Goal: Task Accomplishment & Management: Complete application form

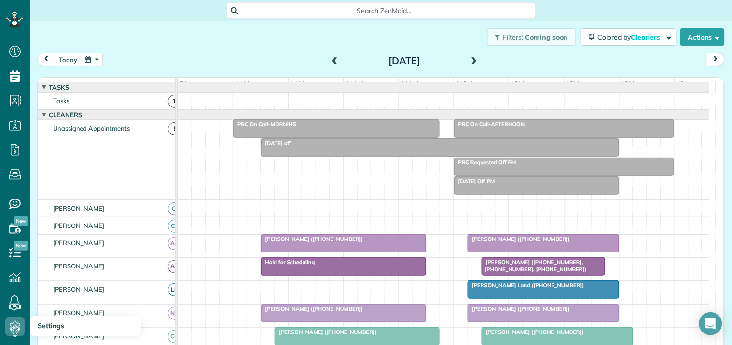
scroll to position [4, 4]
click at [97, 59] on button "button" at bounding box center [92, 59] width 22 height 13
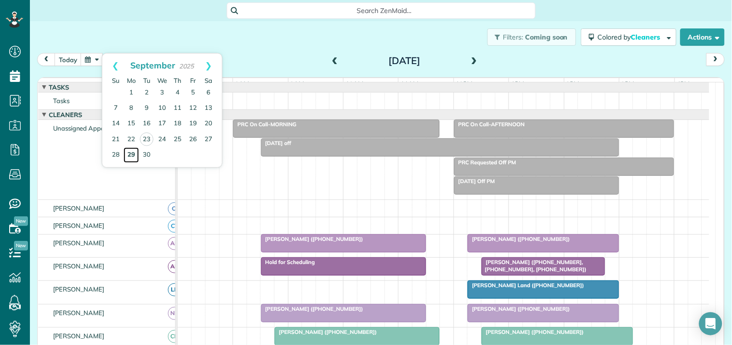
click at [129, 153] on link "29" at bounding box center [130, 155] width 15 height 15
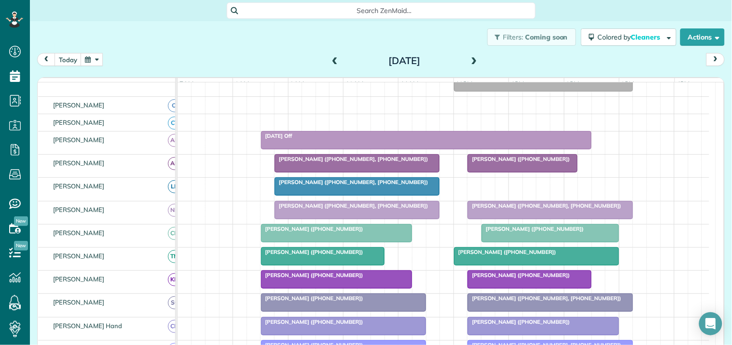
scroll to position [107, 0]
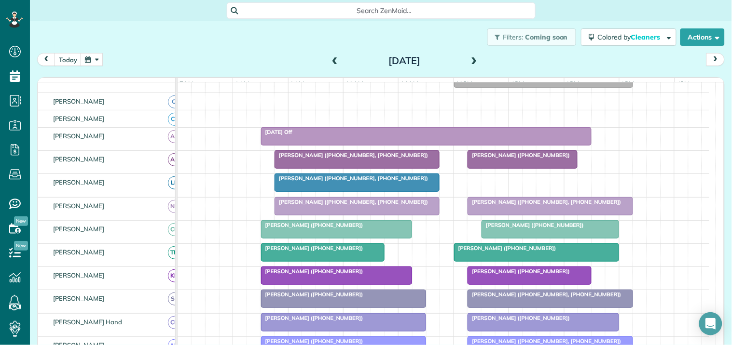
click at [472, 58] on span at bounding box center [474, 61] width 11 height 9
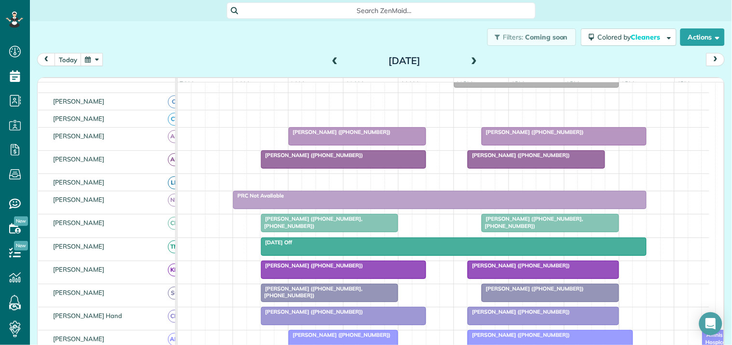
scroll to position [195, 0]
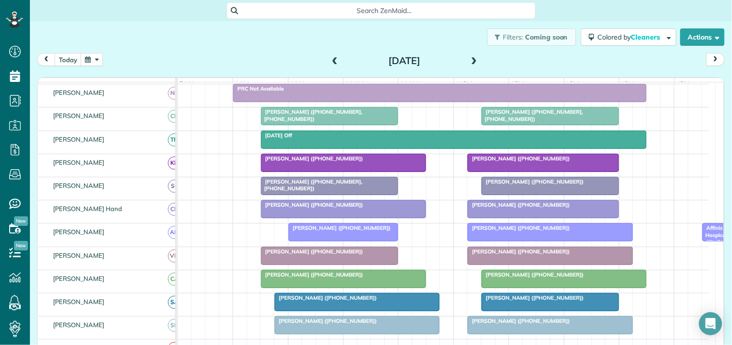
click at [330, 58] on span at bounding box center [334, 61] width 11 height 9
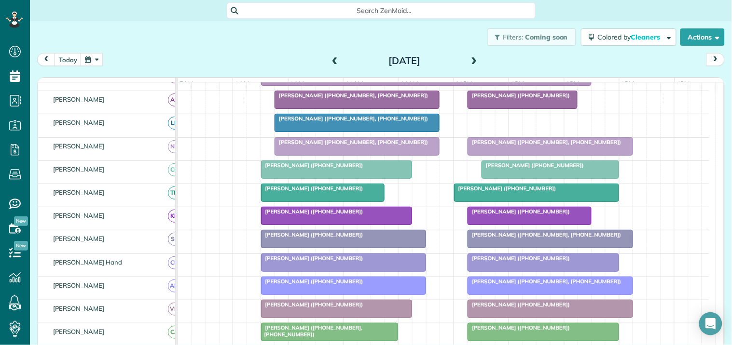
scroll to position [0, 0]
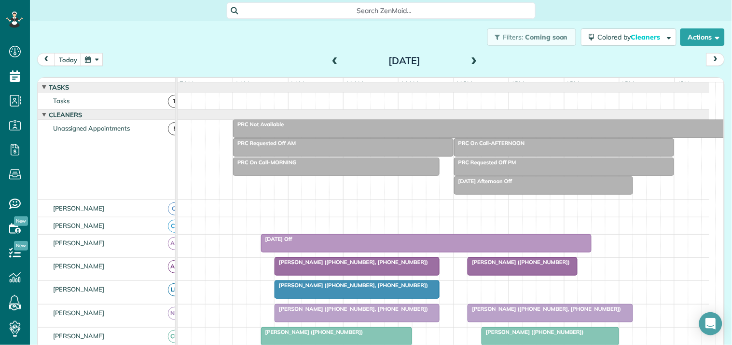
click at [411, 128] on div "PRC Not Available" at bounding box center [481, 124] width 490 height 7
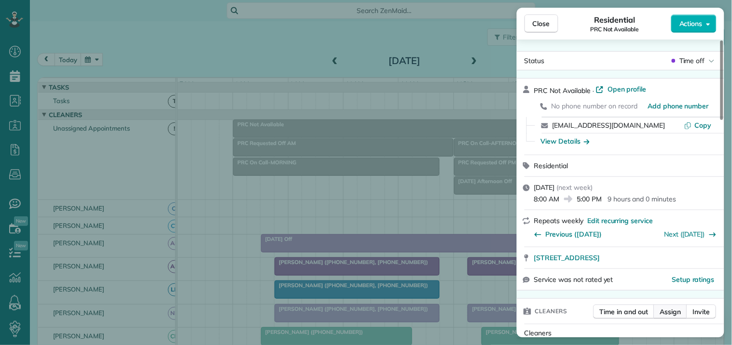
click at [680, 311] on span "Assign" at bounding box center [670, 312] width 21 height 10
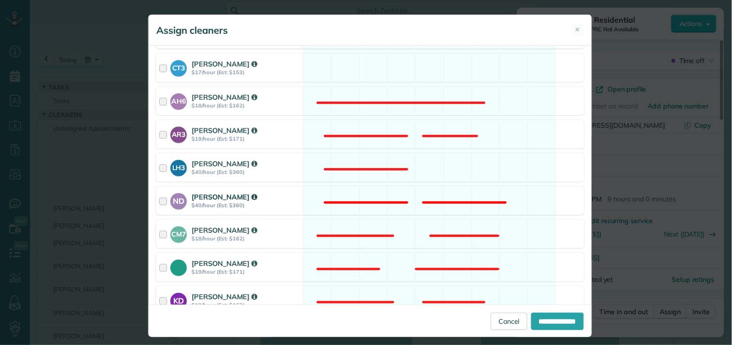
click at [425, 195] on div "ND Nathalie Duverna $40/hour (Est: $360) Not available" at bounding box center [370, 201] width 428 height 28
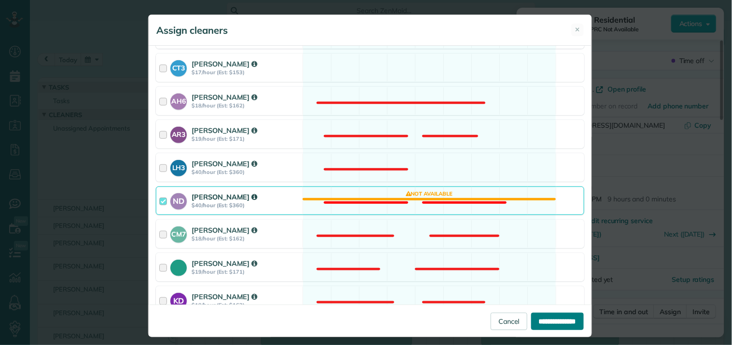
click at [547, 321] on input "**********" at bounding box center [557, 321] width 53 height 17
type input "**********"
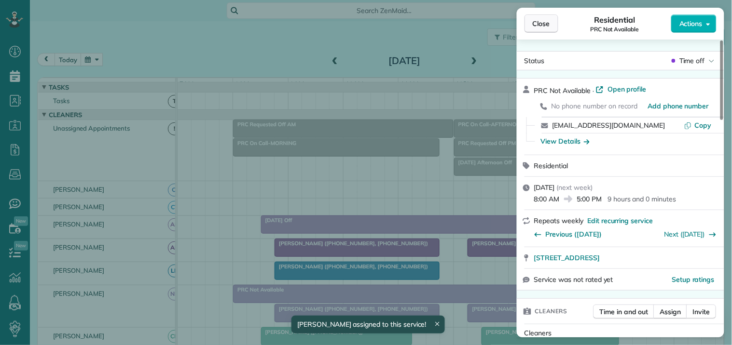
click at [543, 26] on span "Close" at bounding box center [540, 24] width 17 height 10
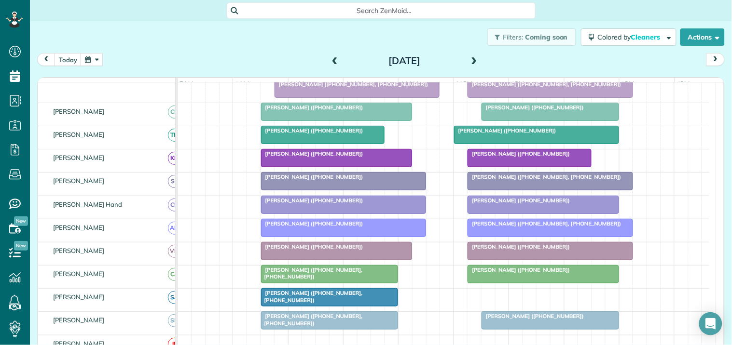
scroll to position [163, 0]
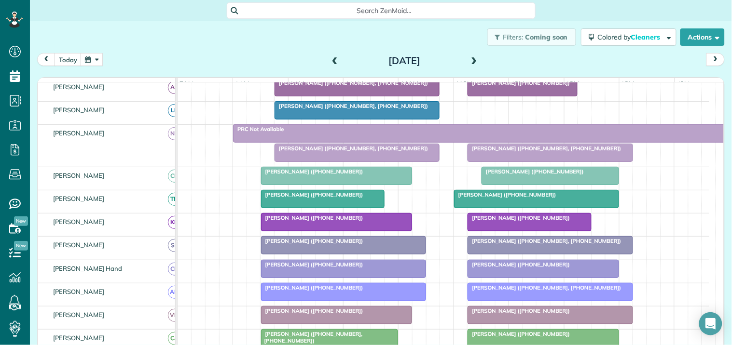
click at [324, 161] on div at bounding box center [357, 152] width 164 height 17
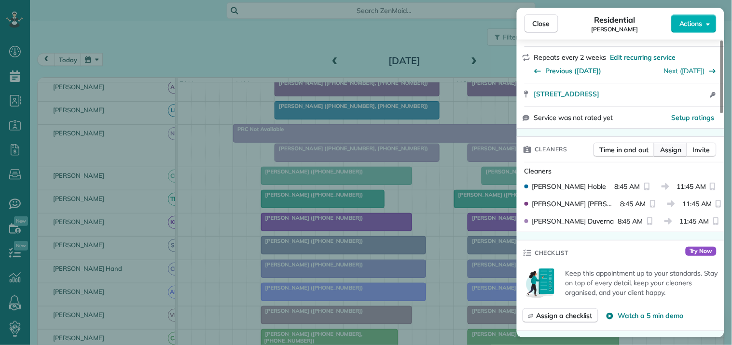
click at [667, 147] on span "Assign" at bounding box center [670, 150] width 21 height 10
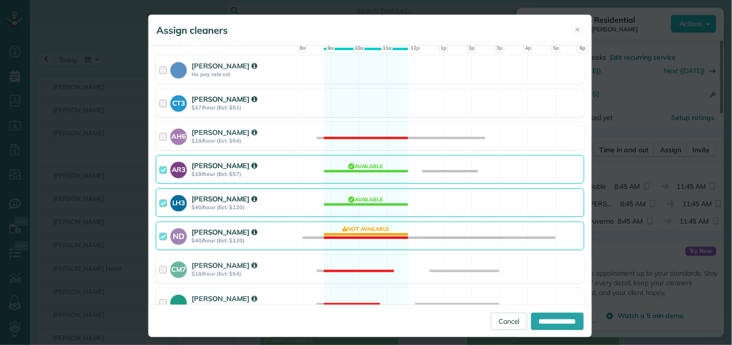
scroll to position [161, 0]
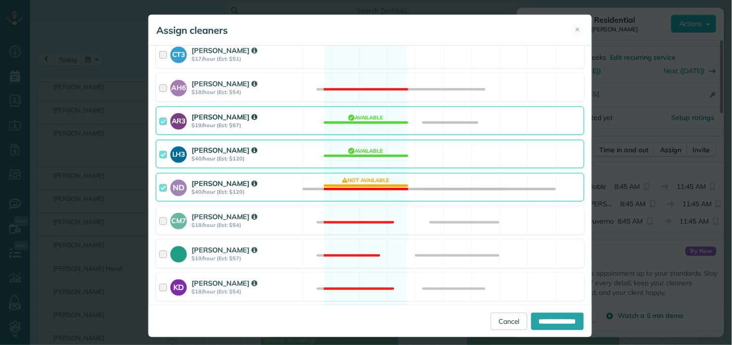
click at [351, 187] on div "ND Nathalie Duverna $40/hour (Est: $120) Not available" at bounding box center [370, 187] width 428 height 28
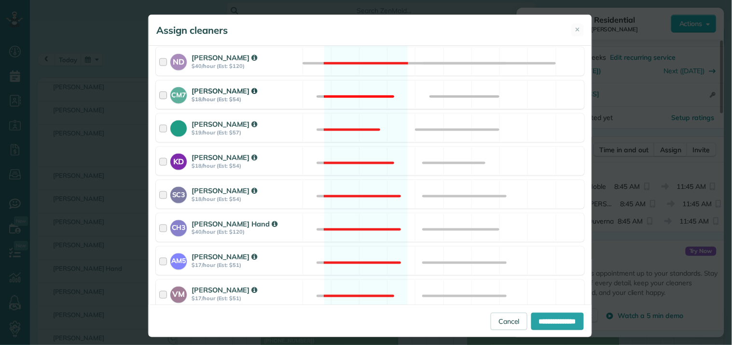
scroll to position [321, 0]
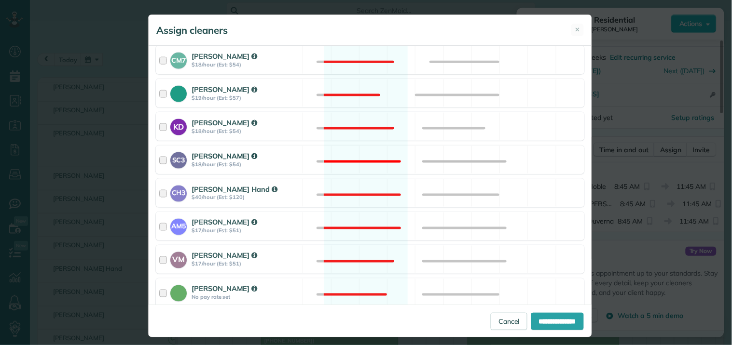
click at [344, 150] on div "SC3 Stephanie Cruz $18/hour (Est: $54) Not available" at bounding box center [370, 160] width 428 height 28
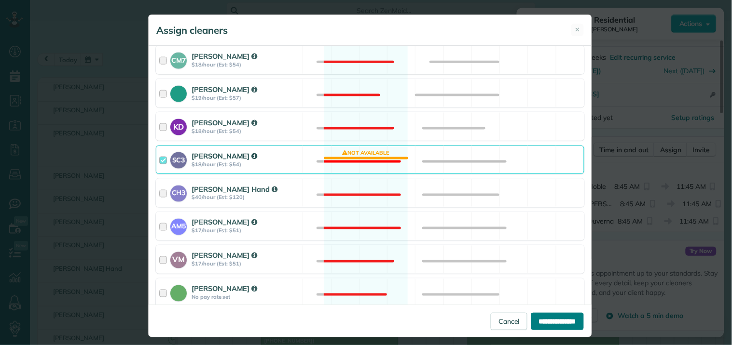
click at [550, 322] on input "**********" at bounding box center [557, 321] width 53 height 17
type input "**********"
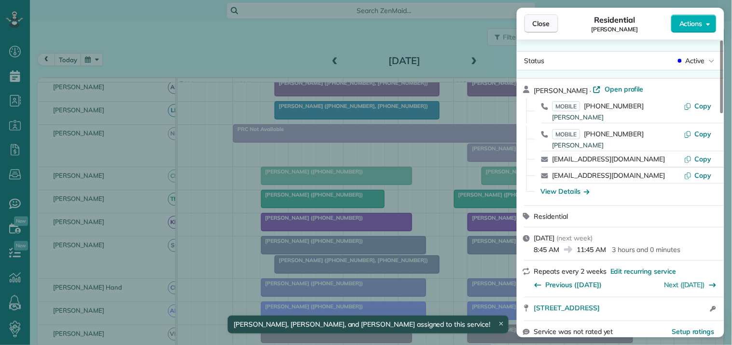
click at [546, 21] on span "Close" at bounding box center [540, 24] width 17 height 10
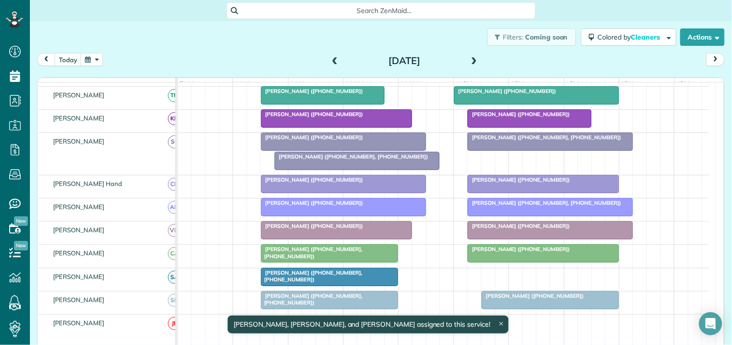
scroll to position [268, 0]
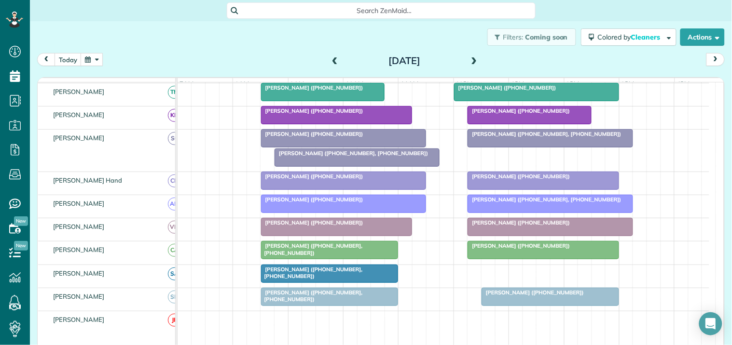
click at [332, 147] on div at bounding box center [343, 138] width 164 height 17
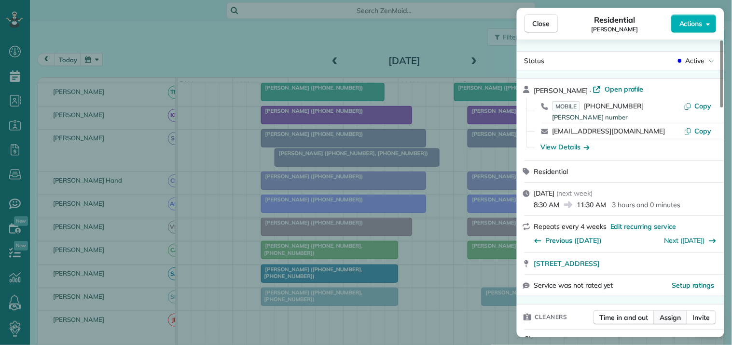
click at [673, 314] on span "Assign" at bounding box center [670, 318] width 21 height 10
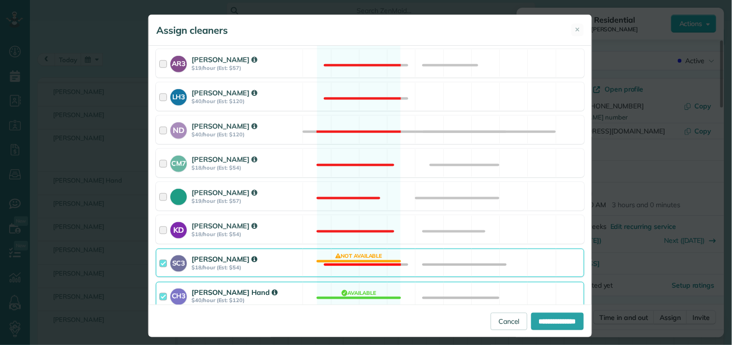
scroll to position [268, 0]
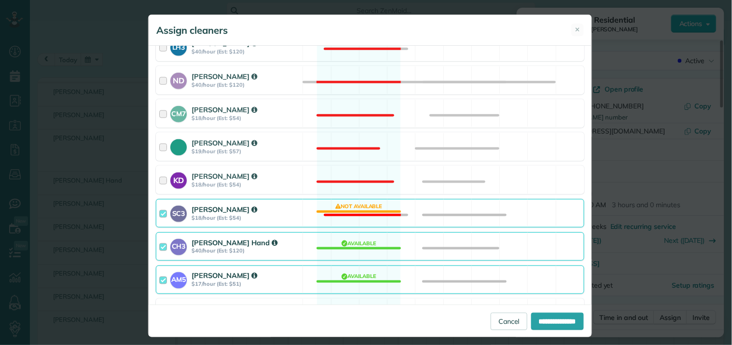
click at [364, 211] on div "SC3 Stephanie Cruz $18/hour (Est: $54) Not available" at bounding box center [370, 213] width 428 height 28
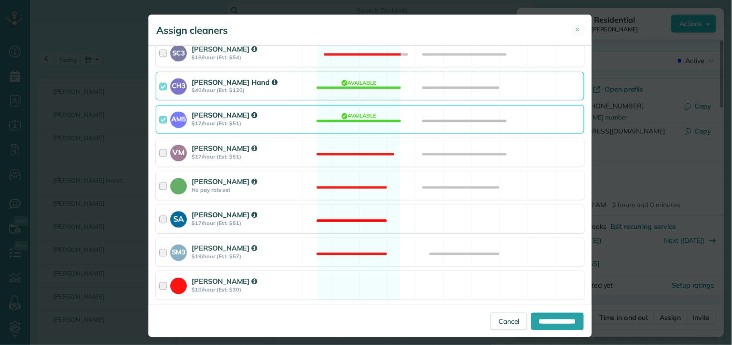
click at [357, 213] on div "SA Stephanie Allen $17/hour (Est: $51) Not available" at bounding box center [370, 219] width 428 height 28
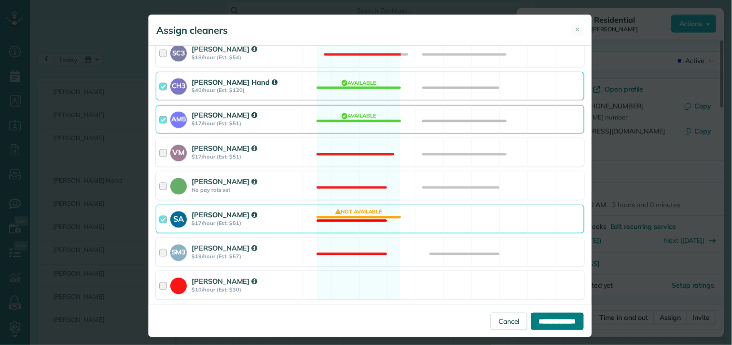
click at [546, 317] on input "**********" at bounding box center [557, 321] width 53 height 17
type input "**********"
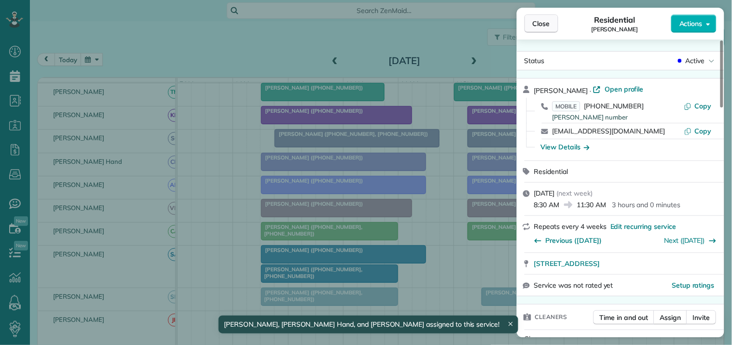
click at [543, 22] on span "Close" at bounding box center [540, 24] width 17 height 10
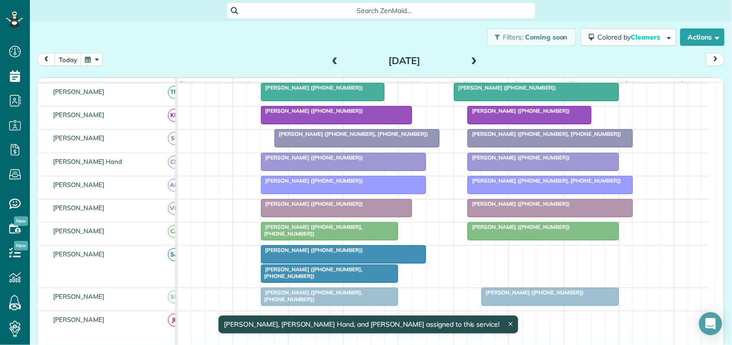
click at [355, 283] on div at bounding box center [329, 273] width 137 height 17
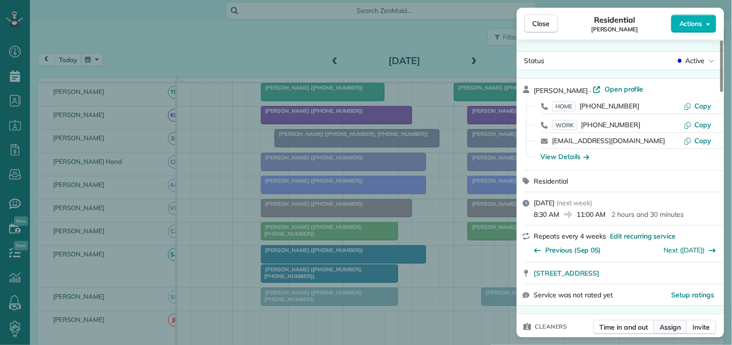
click at [671, 326] on span "Assign" at bounding box center [670, 328] width 21 height 10
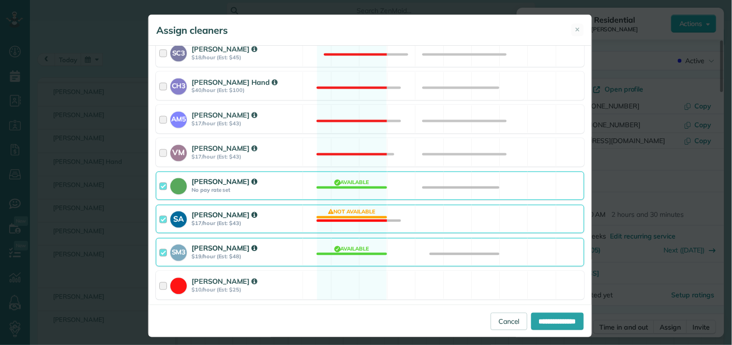
click at [349, 212] on div "SA Stephanie Allen $17/hour (Est: $43) Not available" at bounding box center [370, 219] width 428 height 28
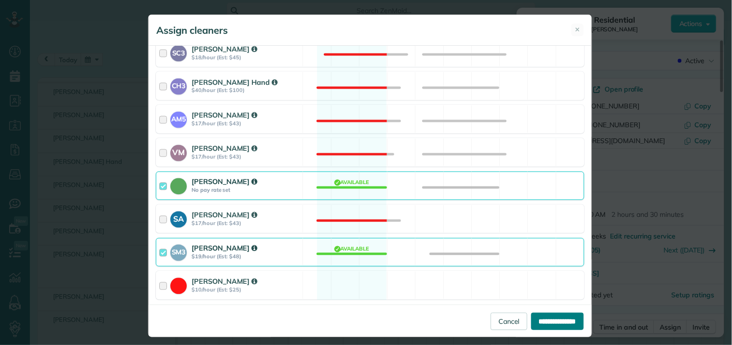
click at [558, 317] on input "**********" at bounding box center [557, 321] width 53 height 17
type input "**********"
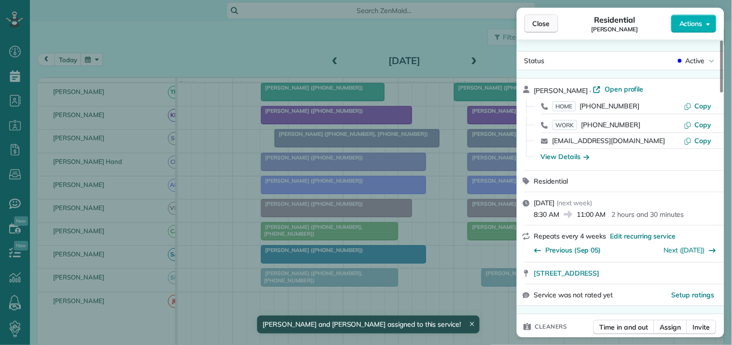
click at [536, 17] on button "Close" at bounding box center [541, 23] width 34 height 18
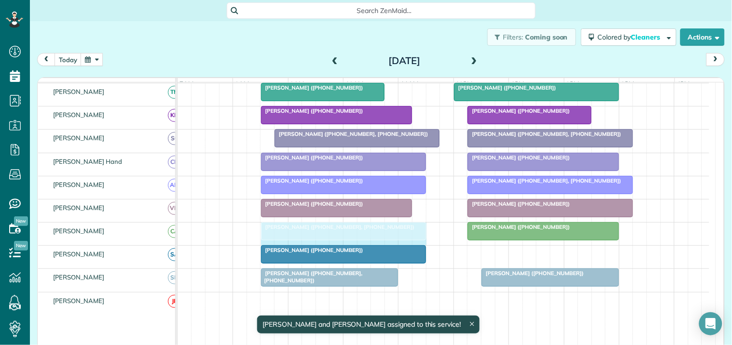
drag, startPoint x: 396, startPoint y: 235, endPoint x: 418, endPoint y: 229, distance: 22.9
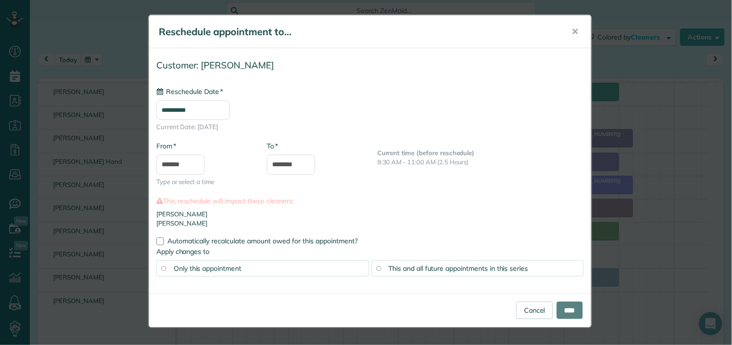
type input "**********"
click at [567, 314] on input "****" at bounding box center [570, 310] width 26 height 17
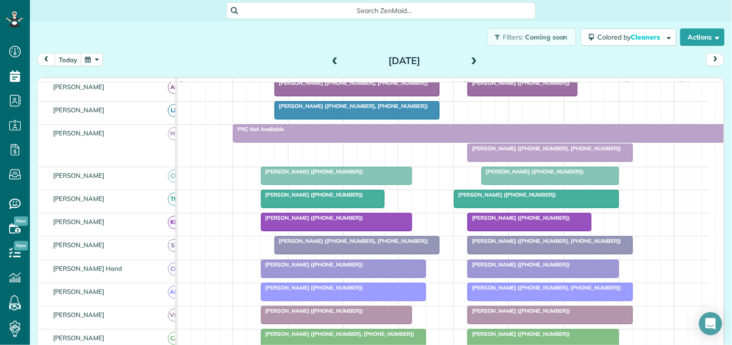
scroll to position [214, 0]
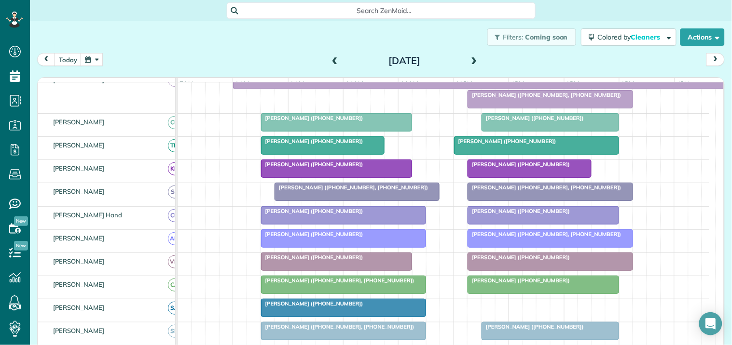
click at [527, 223] on div at bounding box center [543, 215] width 150 height 17
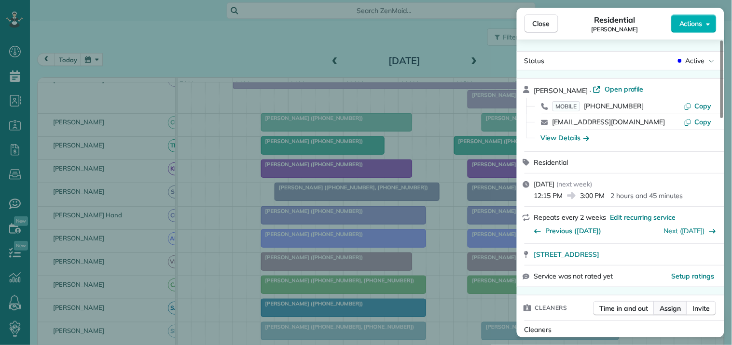
click at [680, 307] on span "Assign" at bounding box center [670, 309] width 21 height 10
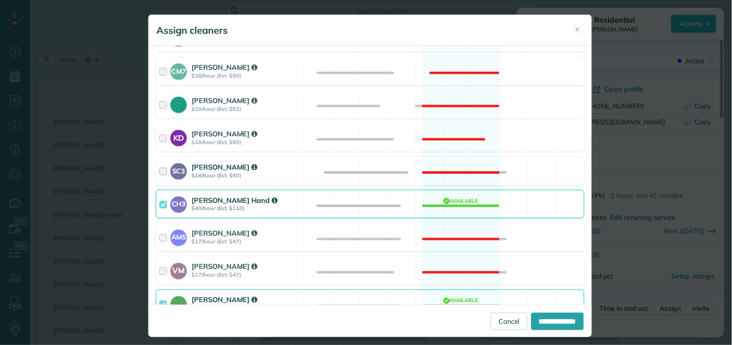
scroll to position [375, 0]
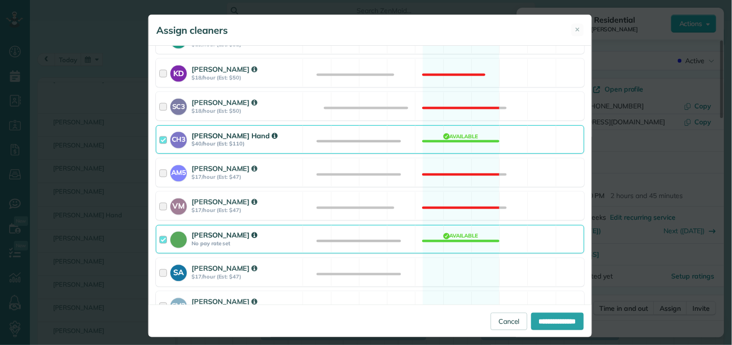
click at [449, 258] on div "Cleaning for Jessica Crowder Mon, Sep 29 - 12:15 PM to 3:00 PM 207 Dartmouth Pl…" at bounding box center [370, 175] width 443 height 259
drag, startPoint x: 451, startPoint y: 272, endPoint x: 457, endPoint y: 245, distance: 27.4
click at [450, 272] on div "SA Stephanie Allen $17/hour (Est: $47) Available" at bounding box center [370, 273] width 428 height 28
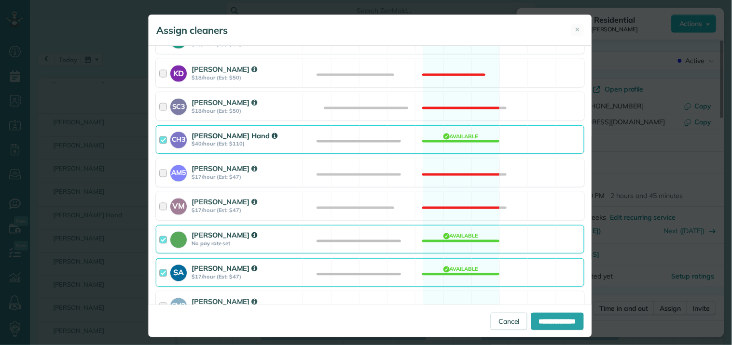
click at [463, 136] on div "CH3 Cortney Hand $40/hour (Est: $110) Available" at bounding box center [370, 139] width 428 height 28
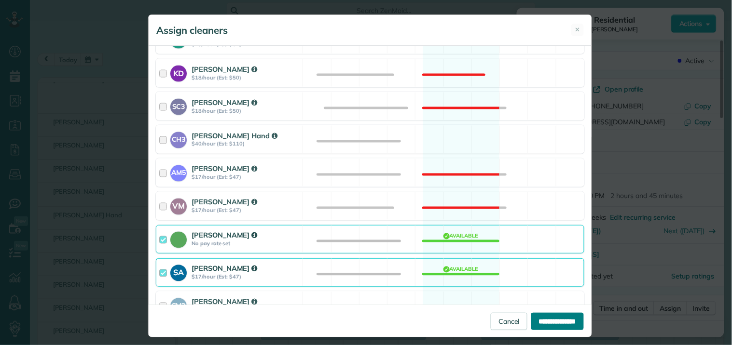
click at [541, 320] on input "**********" at bounding box center [557, 321] width 53 height 17
type input "**********"
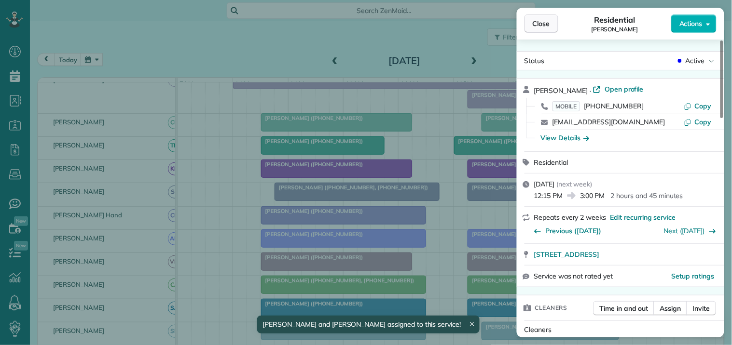
click at [549, 20] on span "Close" at bounding box center [540, 24] width 17 height 10
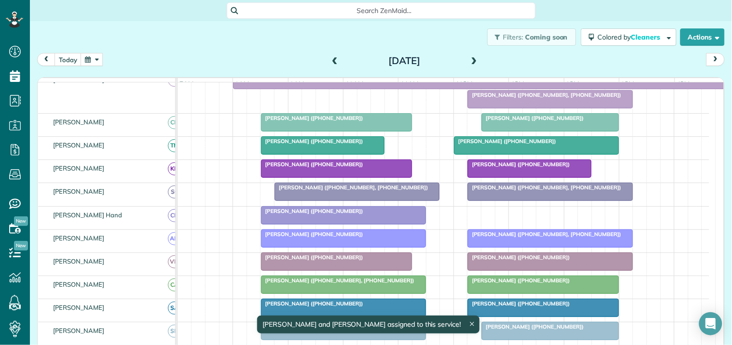
click at [519, 108] on div at bounding box center [550, 99] width 164 height 17
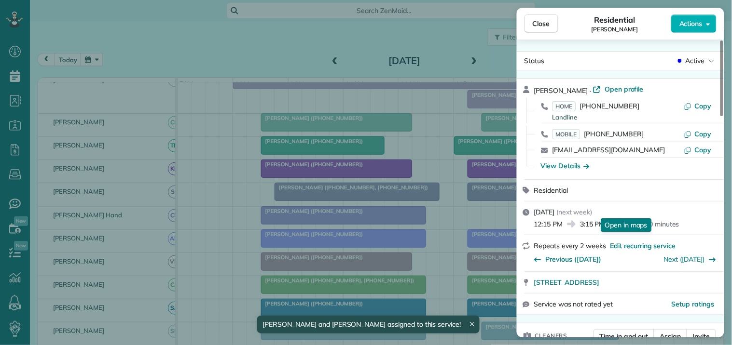
scroll to position [107, 0]
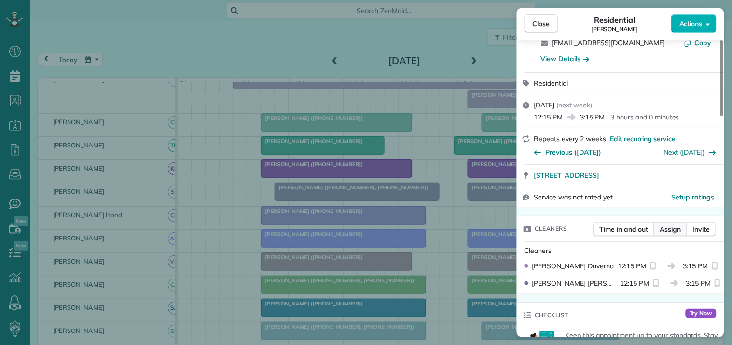
click at [669, 229] on span "Assign" at bounding box center [670, 230] width 21 height 10
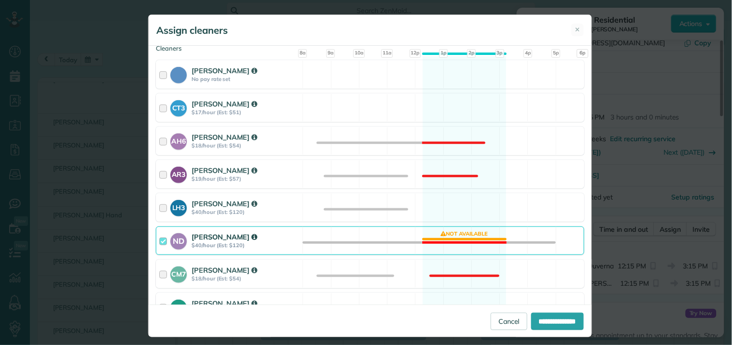
click at [456, 237] on div "ND Nathalie Duverna $40/hour (Est: $120) Not available" at bounding box center [370, 241] width 428 height 28
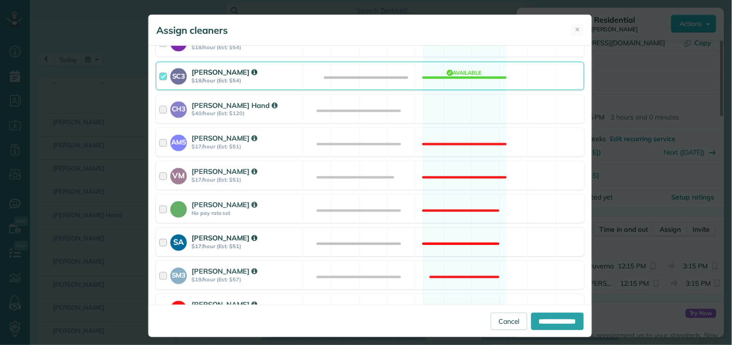
scroll to position [353, 0]
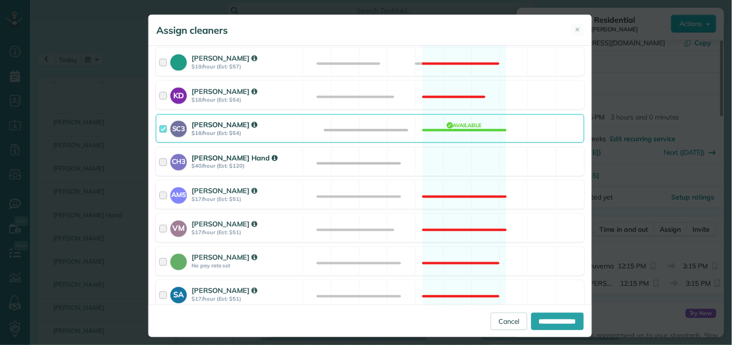
click at [449, 166] on div "CH3 Cortney Hand $40/hour (Est: $120) Available" at bounding box center [370, 162] width 428 height 28
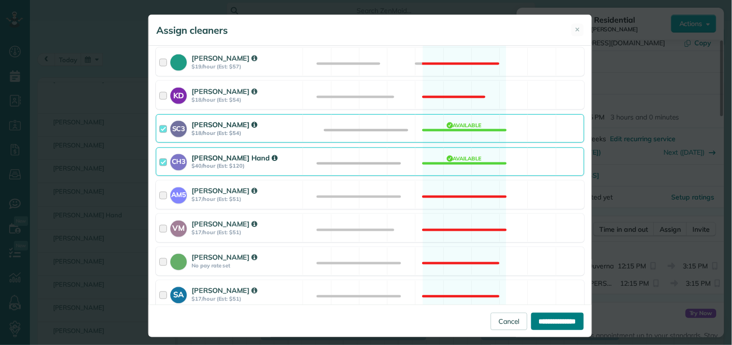
click at [547, 319] on input "**********" at bounding box center [557, 321] width 53 height 17
type input "**********"
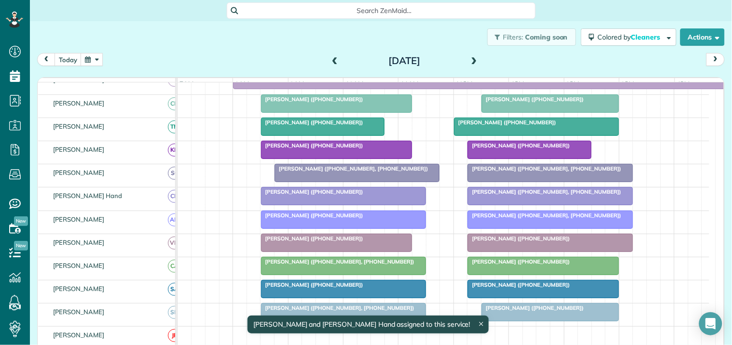
scroll to position [195, 0]
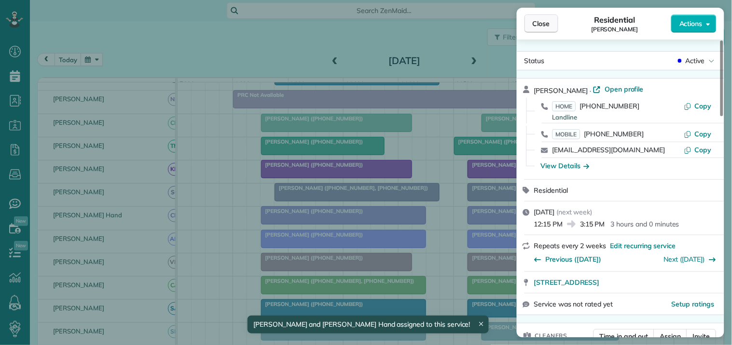
click at [543, 24] on span "Close" at bounding box center [540, 24] width 17 height 10
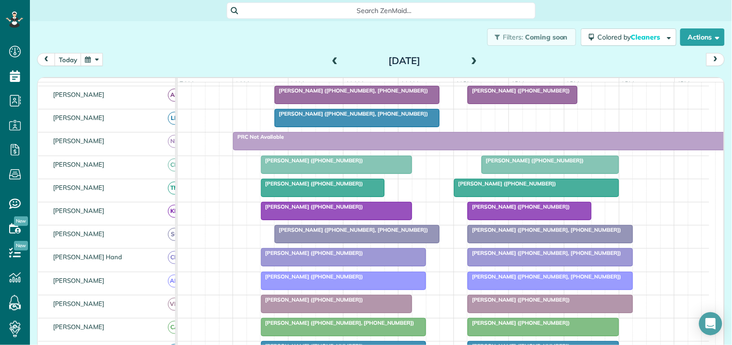
scroll to position [141, 0]
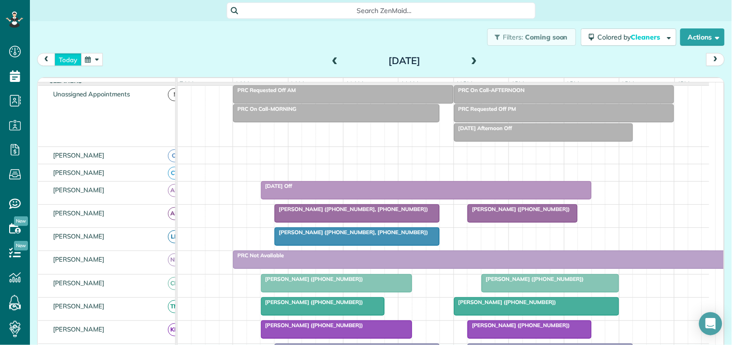
click at [67, 56] on button "today" at bounding box center [68, 59] width 27 height 13
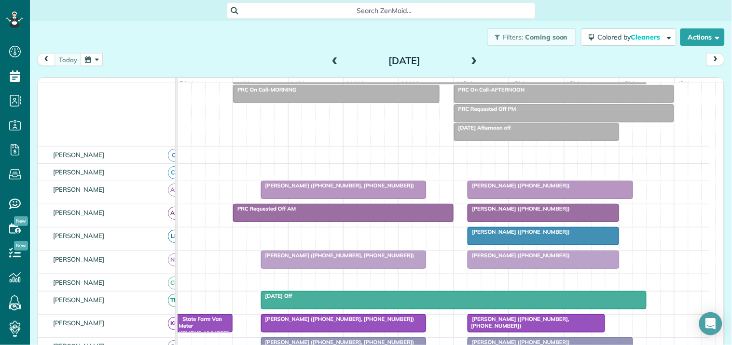
click at [533, 222] on div at bounding box center [543, 213] width 150 height 17
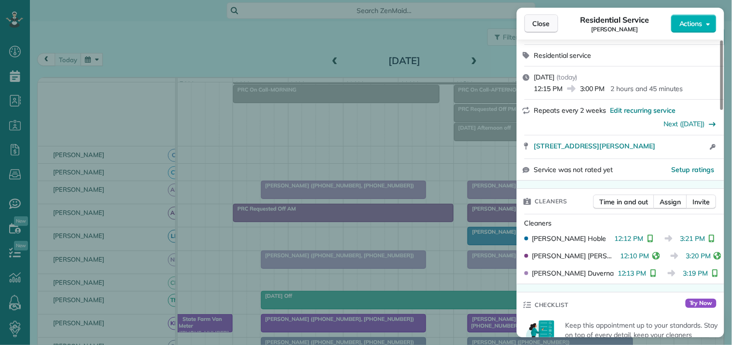
click at [538, 27] on span "Close" at bounding box center [540, 24] width 17 height 10
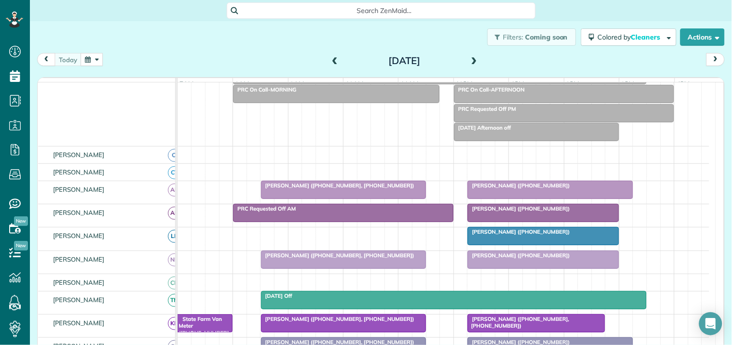
click at [521, 199] on div at bounding box center [550, 189] width 164 height 17
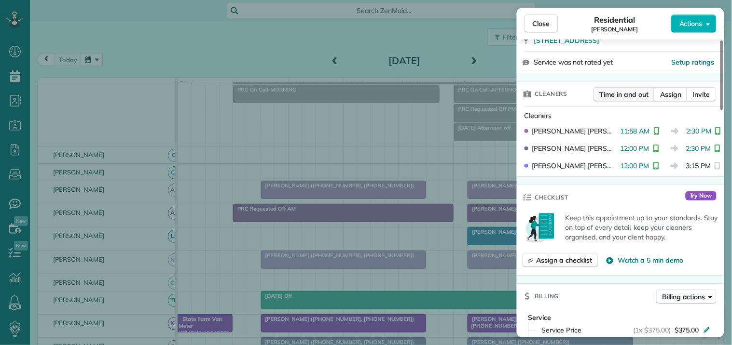
click at [616, 94] on span "Time in and out" at bounding box center [624, 95] width 49 height 10
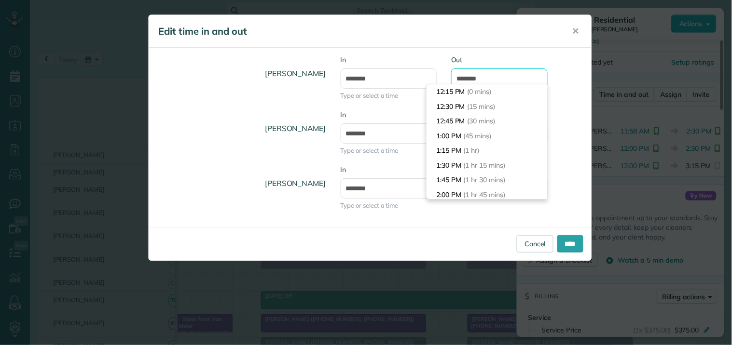
click at [484, 73] on input "*******" at bounding box center [499, 78] width 96 height 20
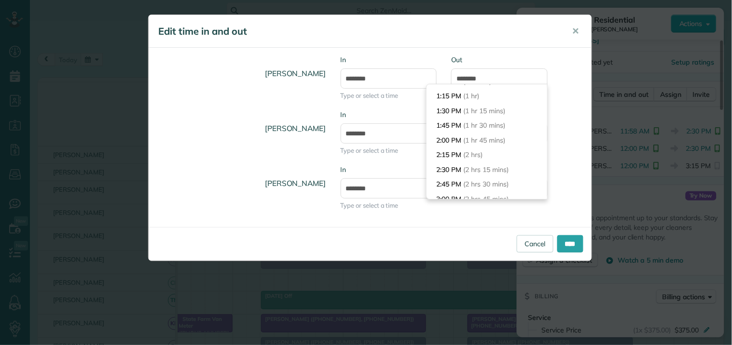
type input "*******"
click at [455, 170] on body "Dashboard Scheduling Calendar View List View Dispatch View - Weekly scheduling …" at bounding box center [366, 172] width 732 height 345
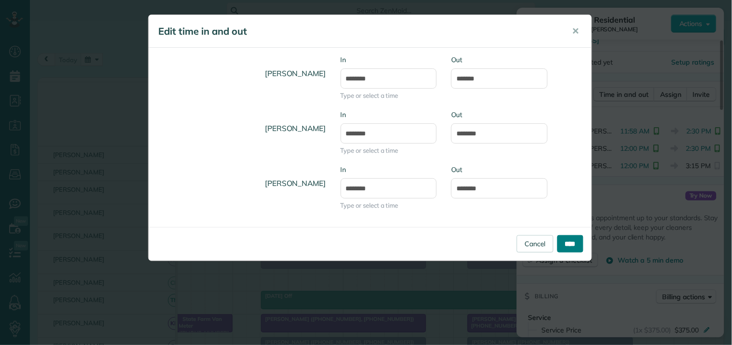
click at [574, 244] on input "****" at bounding box center [570, 243] width 26 height 17
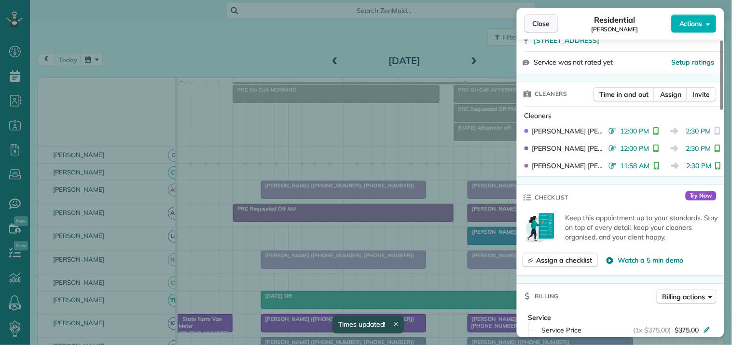
click at [536, 26] on span "Close" at bounding box center [540, 24] width 17 height 10
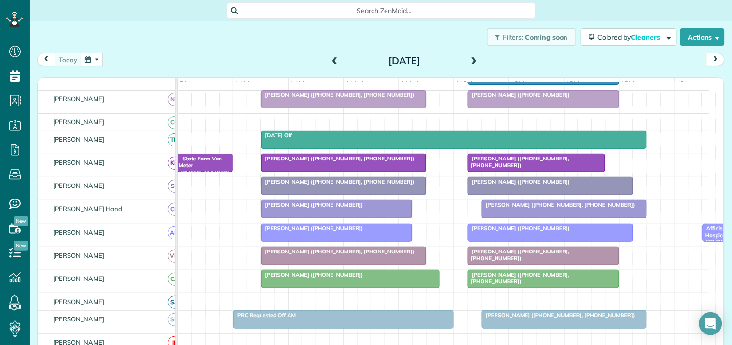
click at [525, 218] on div at bounding box center [564, 209] width 164 height 17
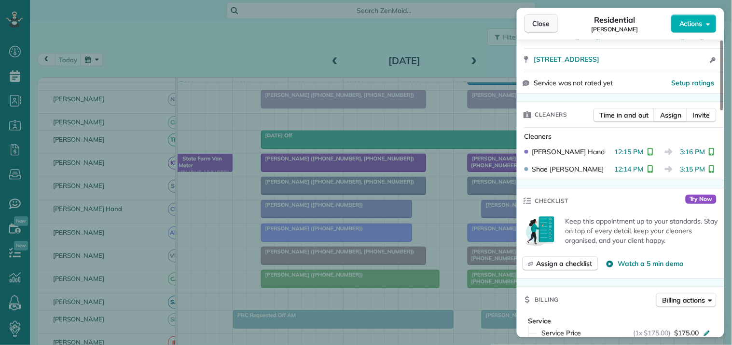
click at [536, 27] on span "Close" at bounding box center [540, 24] width 17 height 10
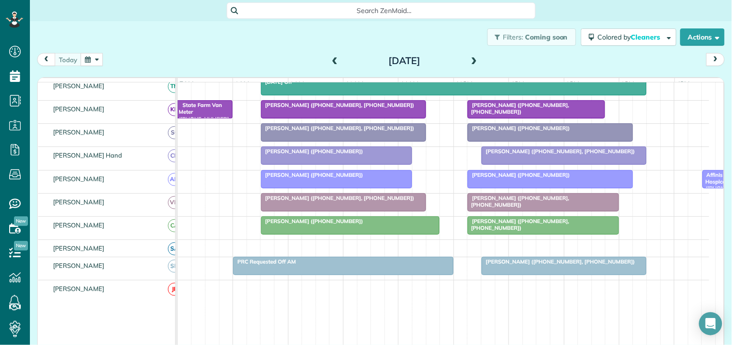
click at [527, 209] on div "Andrea Strain (+16789077805, +17707192926)" at bounding box center [543, 202] width 146 height 14
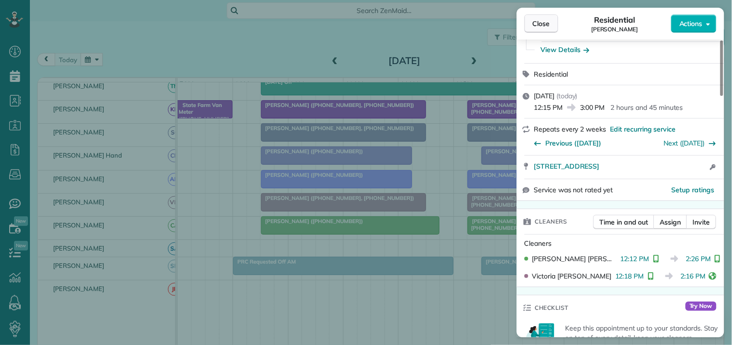
click at [542, 23] on span "Close" at bounding box center [540, 24] width 17 height 10
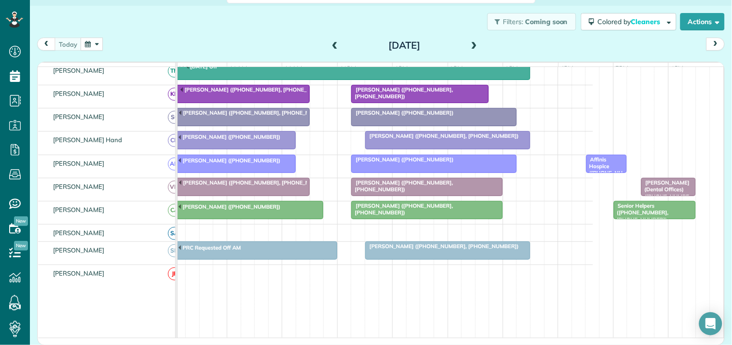
click at [252, 15] on div "Filters: Coming soon Colored by Cleaners Color by Cleaner Color by Team Color b…" at bounding box center [381, 22] width 702 height 32
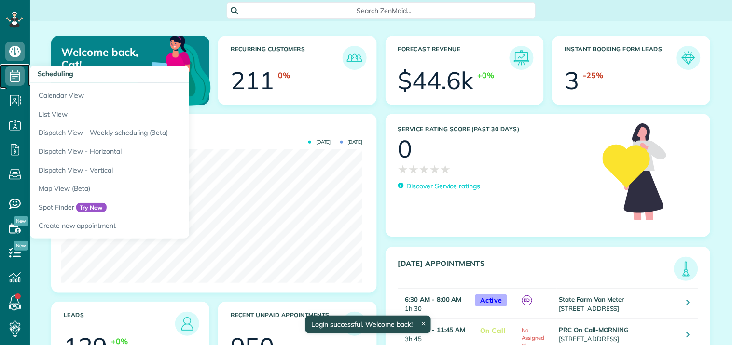
click at [14, 78] on icon at bounding box center [14, 76] width 19 height 19
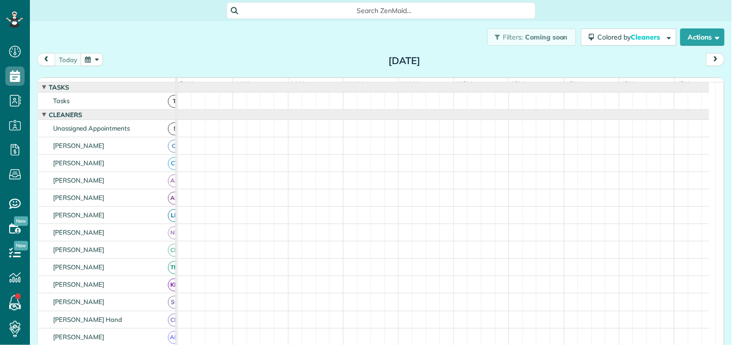
scroll to position [4, 4]
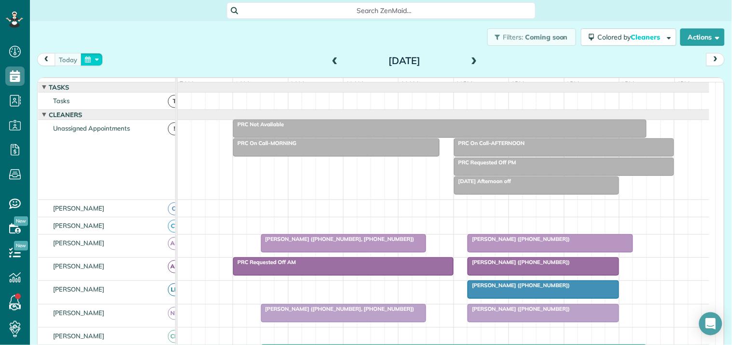
click at [94, 60] on button "button" at bounding box center [92, 59] width 22 height 13
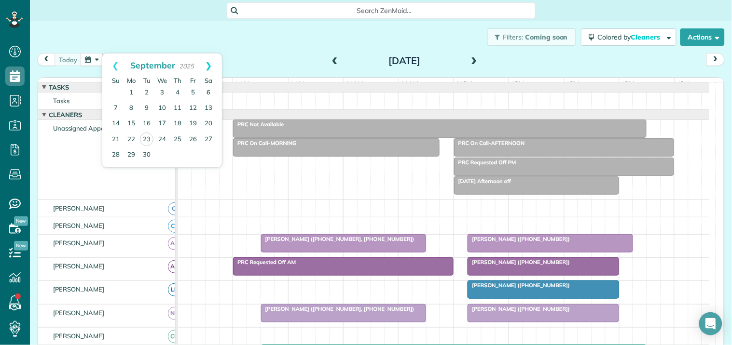
click at [210, 65] on link "Next" at bounding box center [208, 66] width 27 height 24
click at [132, 104] on link "6" at bounding box center [130, 108] width 15 height 15
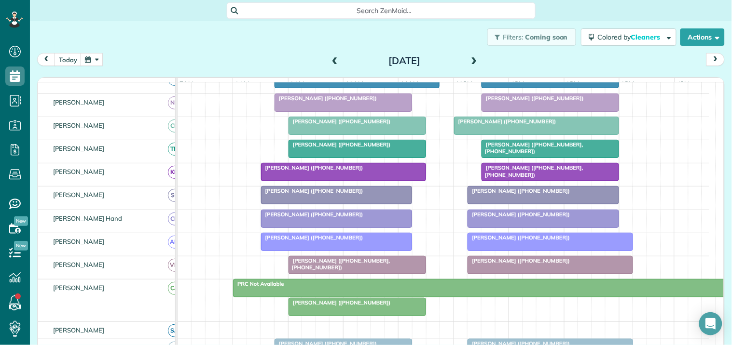
scroll to position [214, 0]
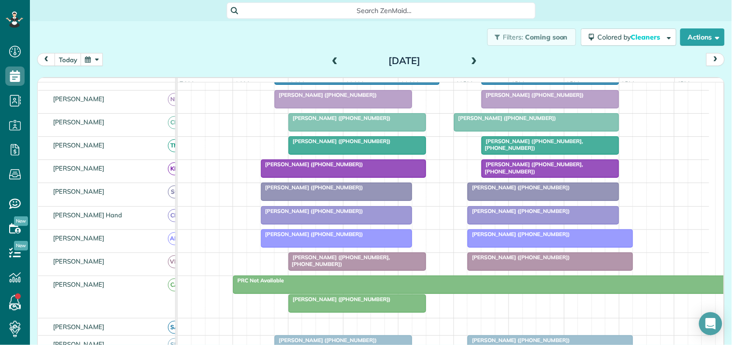
click at [316, 201] on div at bounding box center [336, 191] width 150 height 17
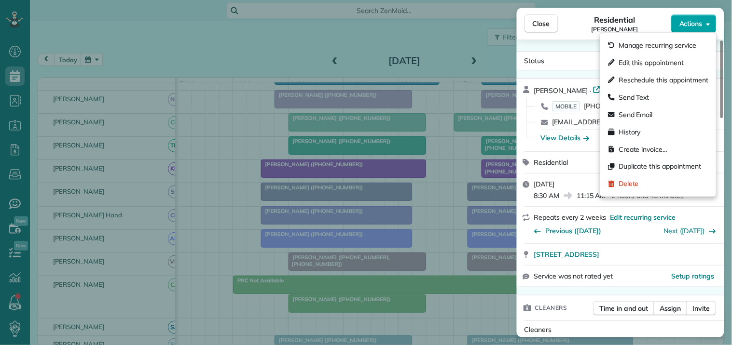
click at [694, 22] on span "Actions" at bounding box center [690, 24] width 23 height 10
click at [647, 63] on span "Edit this appointment" at bounding box center [650, 63] width 65 height 10
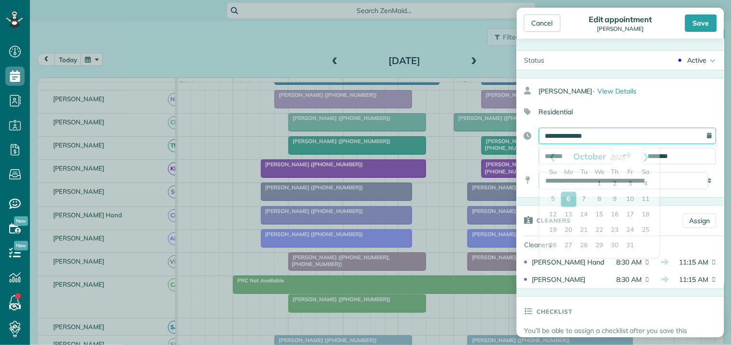
click at [595, 135] on input "**********" at bounding box center [627, 136] width 177 height 16
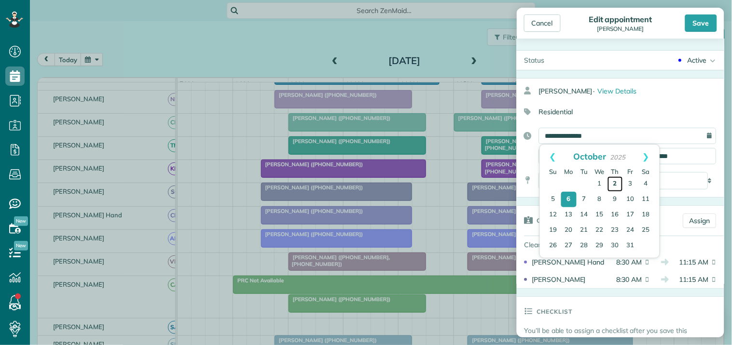
click at [615, 180] on link "2" at bounding box center [614, 184] width 15 height 15
type input "**********"
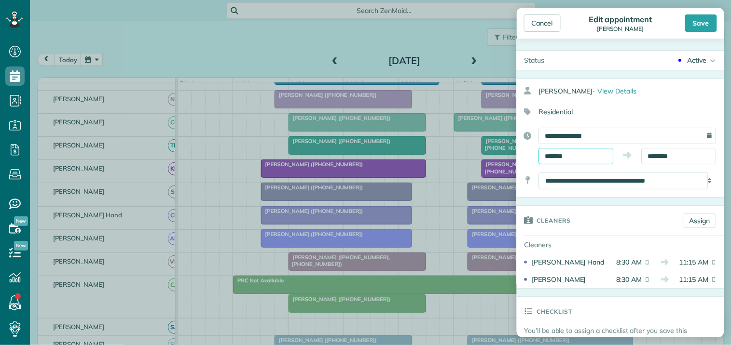
click at [558, 158] on input "*******" at bounding box center [576, 156] width 75 height 16
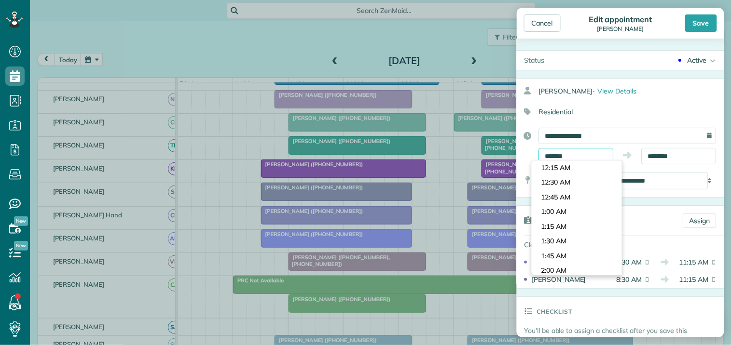
scroll to position [471, 0]
type input "*******"
click at [566, 196] on body "Dashboard Scheduling Calendar View List View Dispatch View - Weekly scheduling …" at bounding box center [366, 172] width 732 height 345
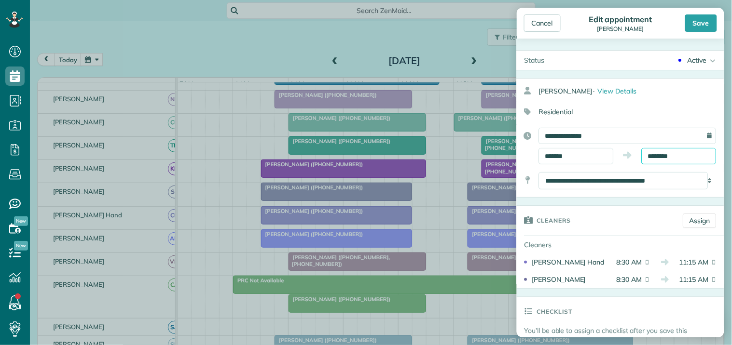
click at [659, 157] on input "********" at bounding box center [679, 156] width 75 height 16
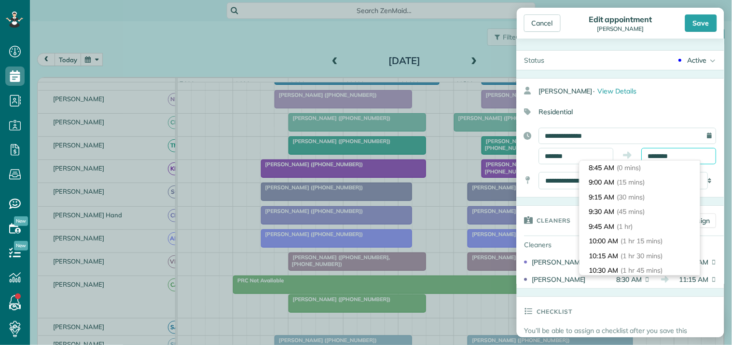
scroll to position [132, 0]
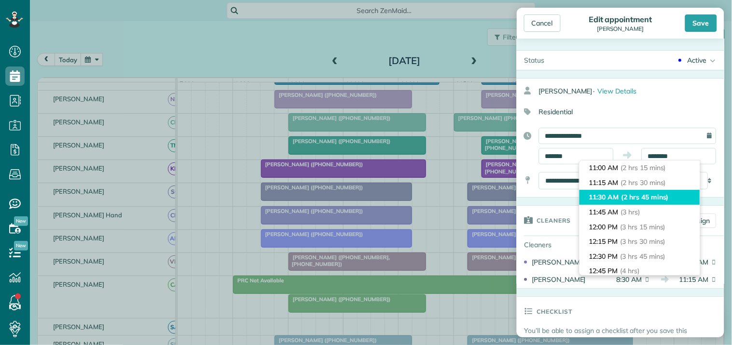
type input "********"
click at [635, 195] on span "(2 hrs 45 mins)" at bounding box center [644, 197] width 47 height 9
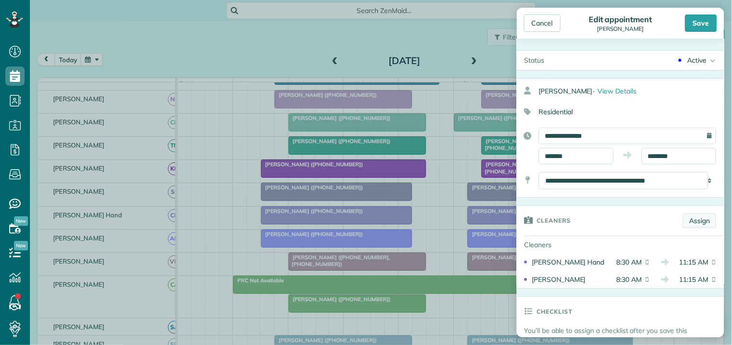
click at [692, 223] on link "Assign" at bounding box center [699, 221] width 33 height 14
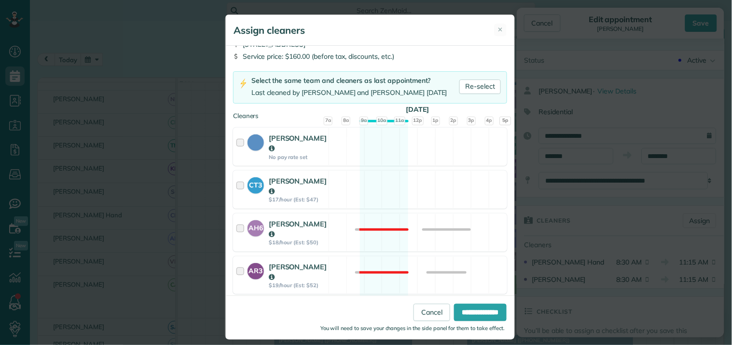
scroll to position [161, 0]
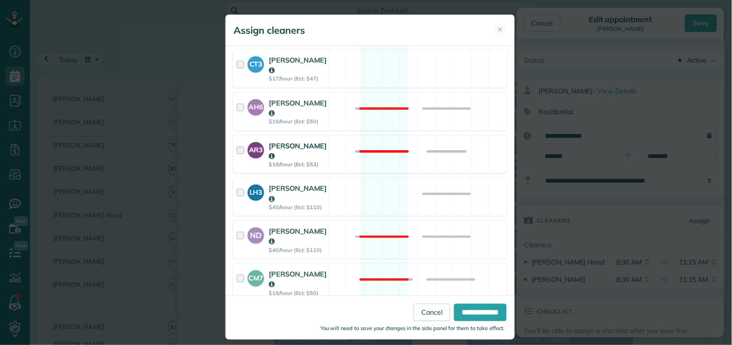
click at [377, 136] on div "AR3 Amy Reid $19/hour (Est: $52) Not available" at bounding box center [370, 155] width 274 height 38
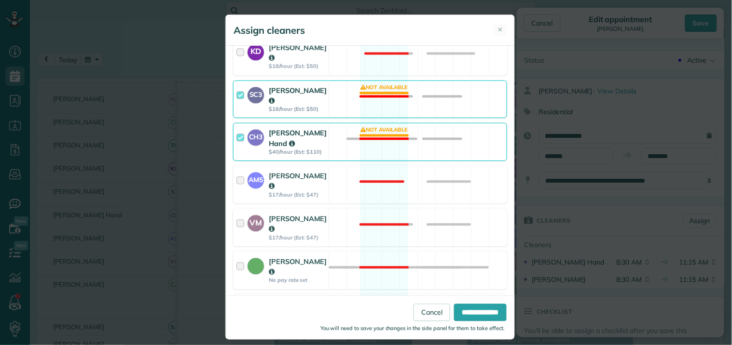
scroll to position [513, 0]
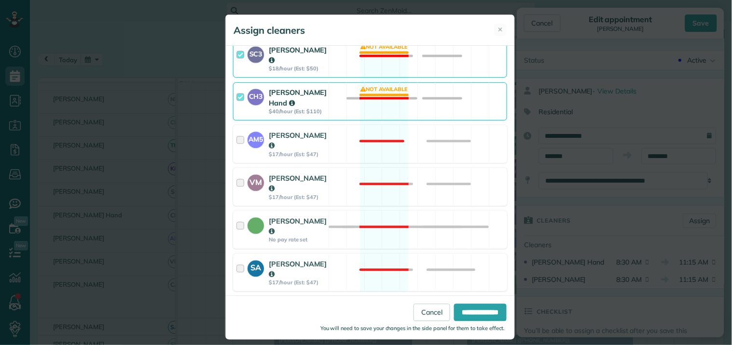
click at [378, 297] on div "SM3 Shae Morris $19/hour (Est: $52) Not available" at bounding box center [370, 316] width 274 height 38
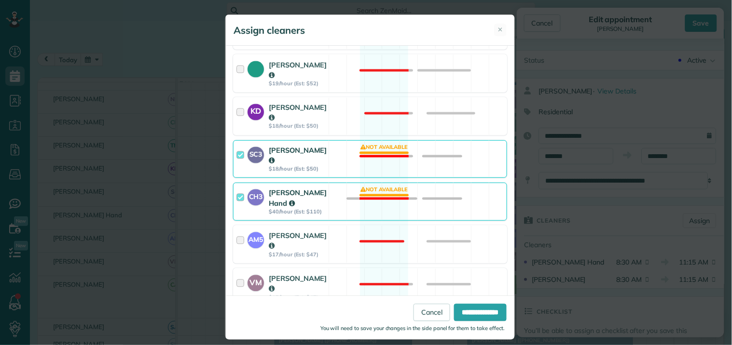
scroll to position [406, 0]
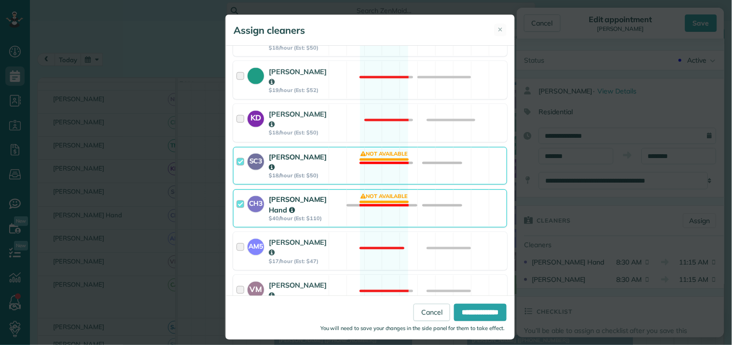
drag, startPoint x: 374, startPoint y: 149, endPoint x: 379, endPoint y: 128, distance: 20.8
click at [375, 190] on div "CH3 Cortney Hand $40/hour (Est: $110) Not available" at bounding box center [370, 209] width 274 height 38
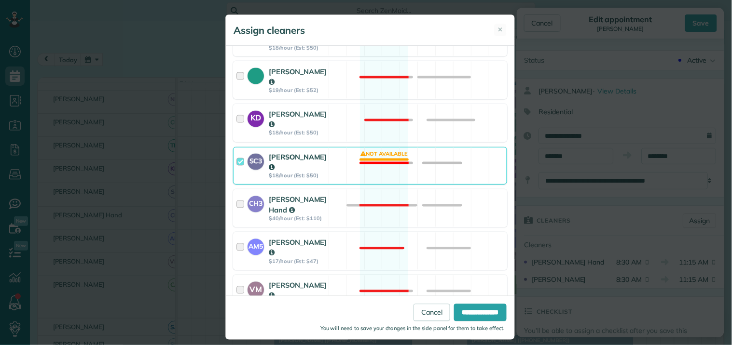
click at [379, 147] on div "SC3 Stephanie Cruz $18/hour (Est: $50) Not available" at bounding box center [370, 166] width 274 height 38
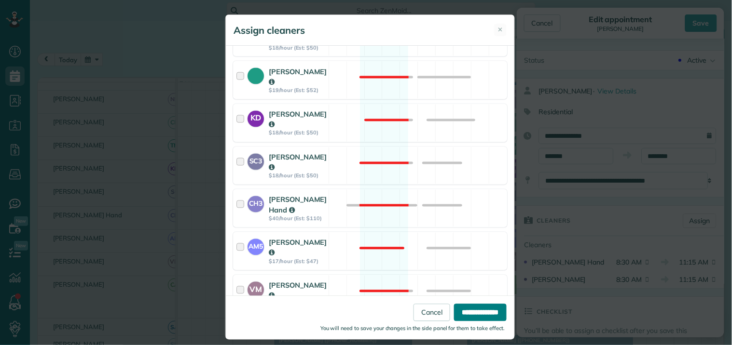
click at [471, 315] on input "**********" at bounding box center [480, 312] width 53 height 17
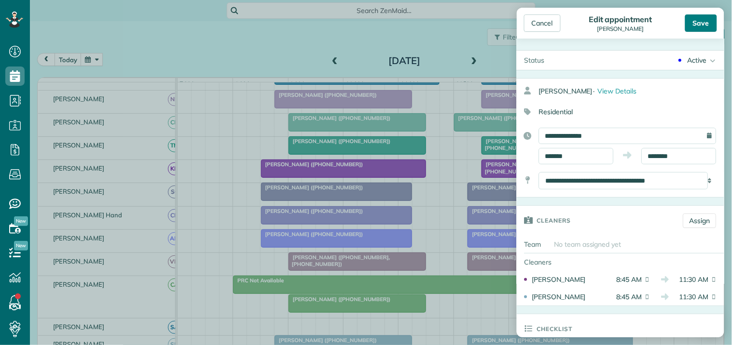
click at [702, 18] on div "Save" at bounding box center [701, 22] width 32 height 17
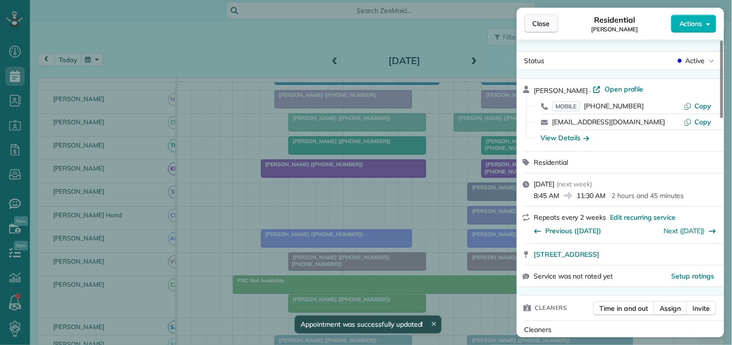
click at [543, 23] on span "Close" at bounding box center [540, 24] width 17 height 10
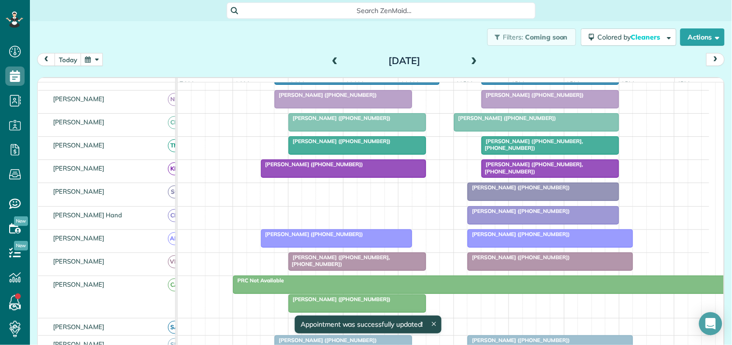
click at [92, 58] on button "button" at bounding box center [92, 59] width 22 height 13
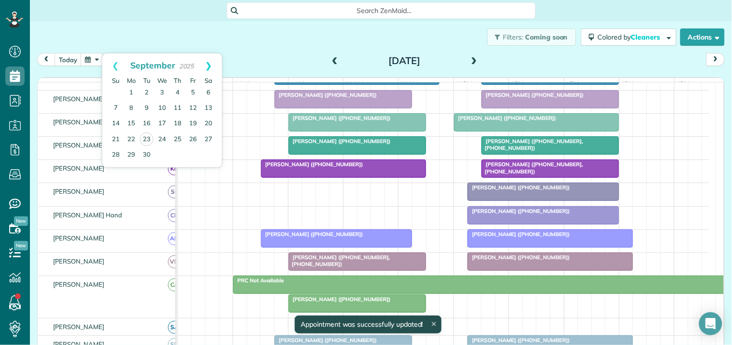
click at [212, 60] on link "Next" at bounding box center [208, 66] width 27 height 24
click at [177, 92] on link "2" at bounding box center [177, 92] width 15 height 15
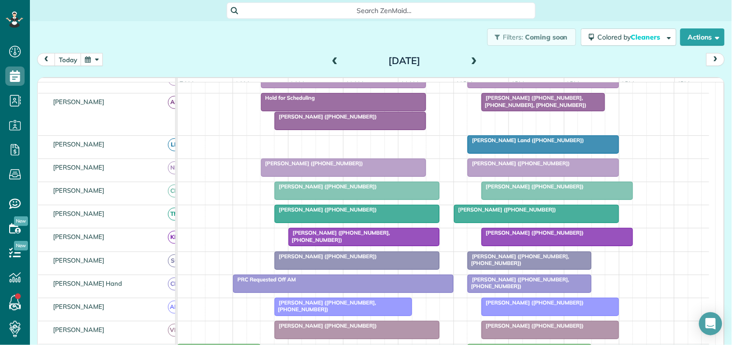
scroll to position [126, 0]
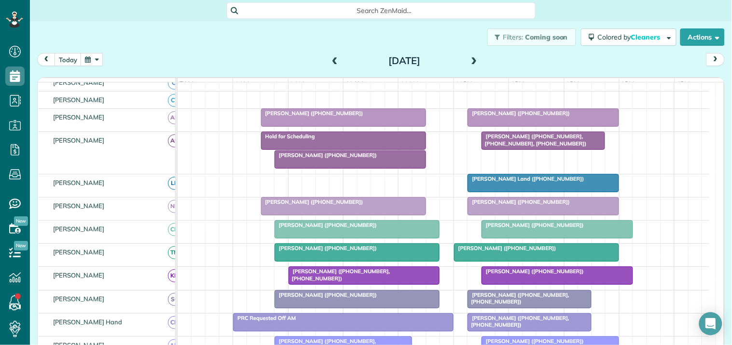
click at [323, 140] on div "Hold for Scheduling" at bounding box center [343, 136] width 159 height 7
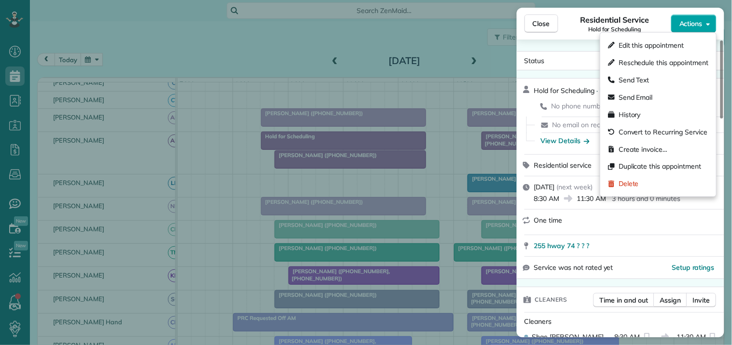
click at [698, 17] on button "Actions" at bounding box center [693, 23] width 45 height 18
click at [625, 182] on span "Delete" at bounding box center [628, 184] width 20 height 10
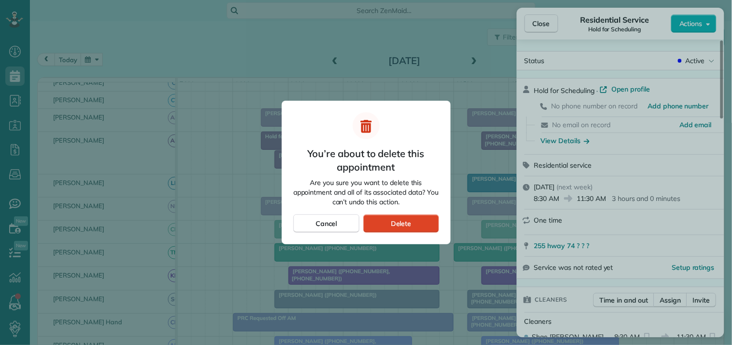
click at [404, 220] on span "Delete" at bounding box center [401, 224] width 21 height 10
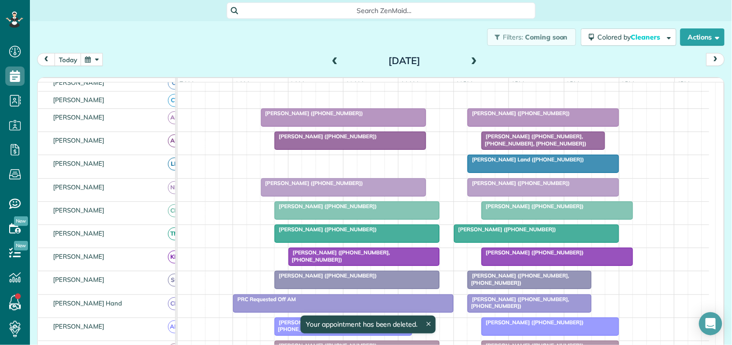
click at [329, 140] on div "Jake Marullo (+19107578319)" at bounding box center [350, 136] width 146 height 7
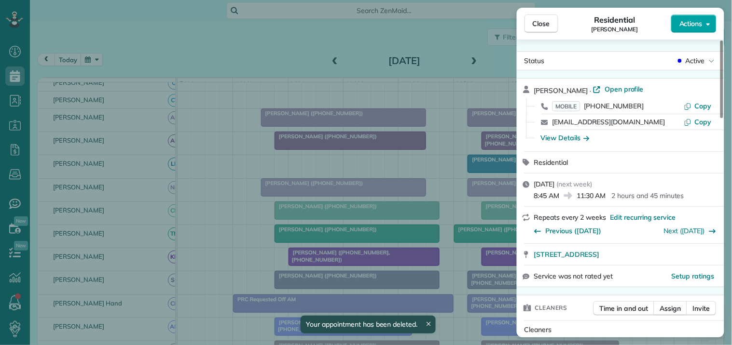
click at [701, 21] on span "Actions" at bounding box center [690, 24] width 23 height 10
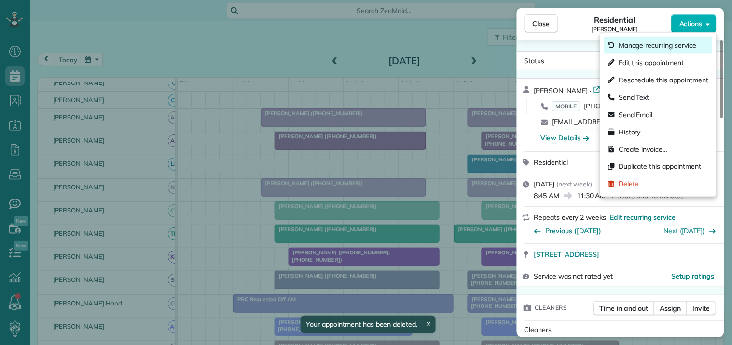
click at [666, 40] on div "Manage recurring service" at bounding box center [658, 45] width 108 height 17
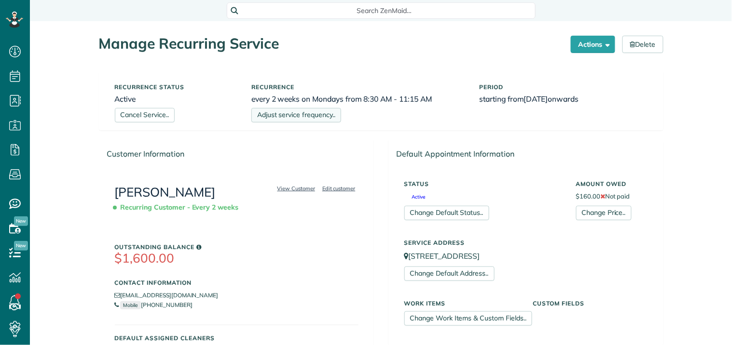
scroll to position [4, 4]
click at [297, 113] on link "Adjust service frequency.." at bounding box center [296, 115] width 90 height 14
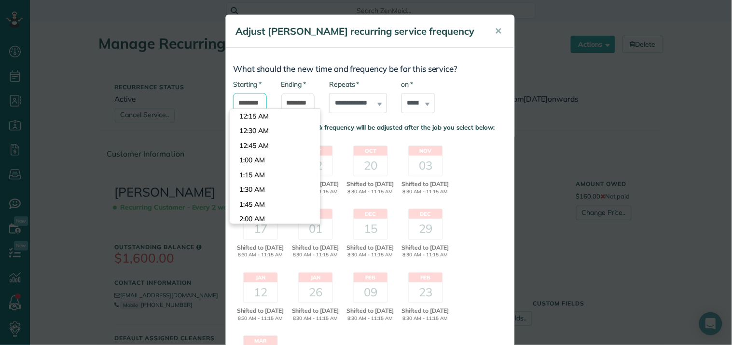
click at [252, 102] on input "*******" at bounding box center [250, 103] width 34 height 20
type input "*******"
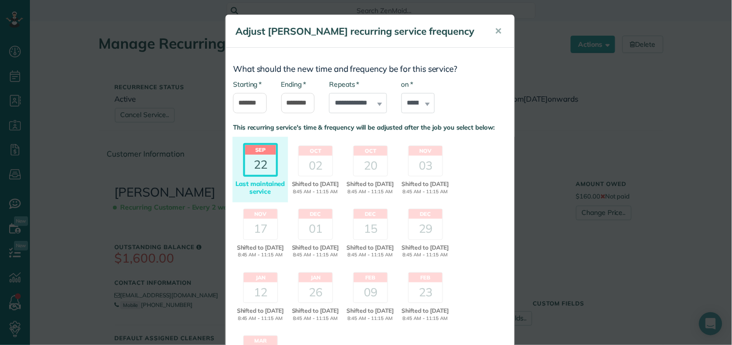
click at [260, 147] on body "Dashboard Scheduling Calendar View List View Dispatch View - Weekly scheduling …" at bounding box center [366, 172] width 732 height 345
click at [300, 97] on input "********" at bounding box center [298, 103] width 34 height 20
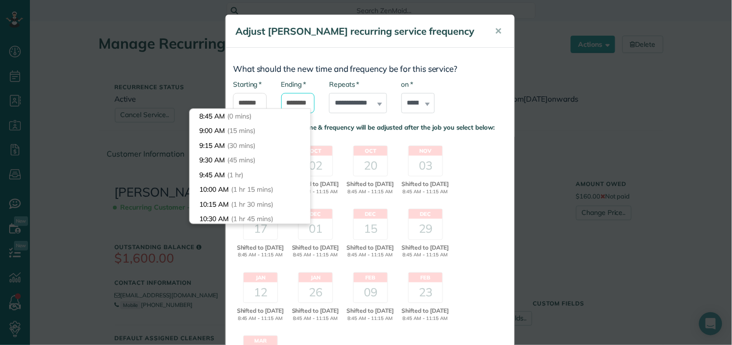
scroll to position [132, 0]
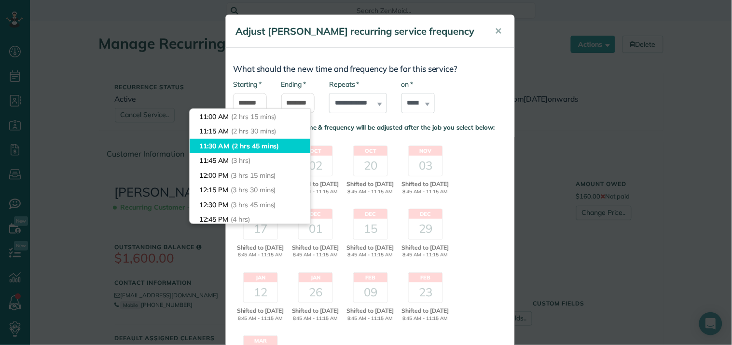
type input "********"
click at [256, 142] on body "Dashboard Scheduling Calendar View List View Dispatch View - Weekly scheduling …" at bounding box center [366, 172] width 732 height 345
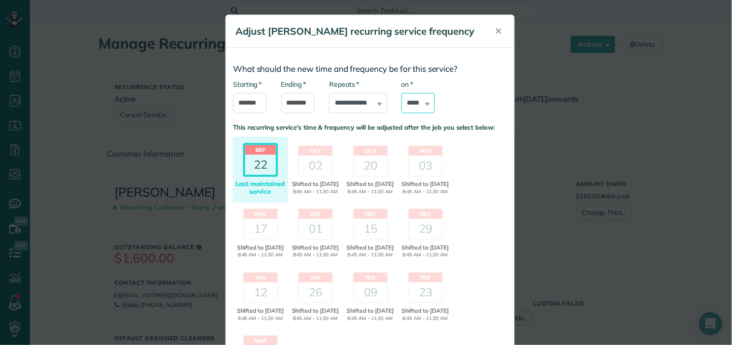
click at [415, 104] on select "****** ****** ******* ********* ******** ****** ********" at bounding box center [418, 103] width 34 height 20
select select "*"
click at [401, 93] on select "****** ****** ******* ********* ******** ****** ********" at bounding box center [418, 103] width 34 height 20
click at [309, 160] on div "02" at bounding box center [316, 166] width 34 height 20
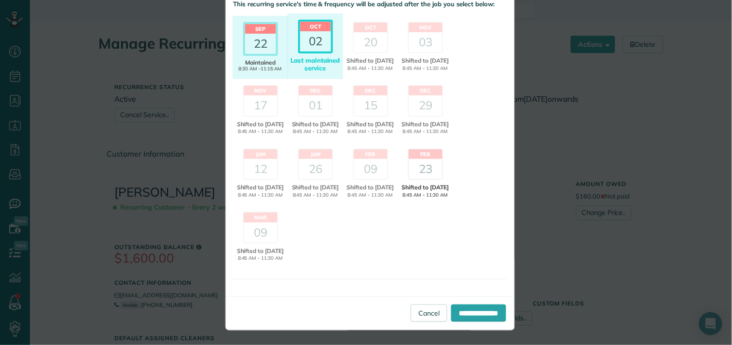
scroll to position [140, 0]
click at [466, 311] on input "**********" at bounding box center [478, 313] width 55 height 17
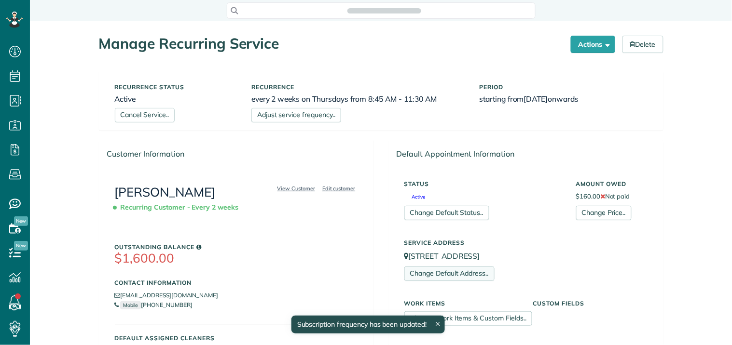
scroll to position [4, 4]
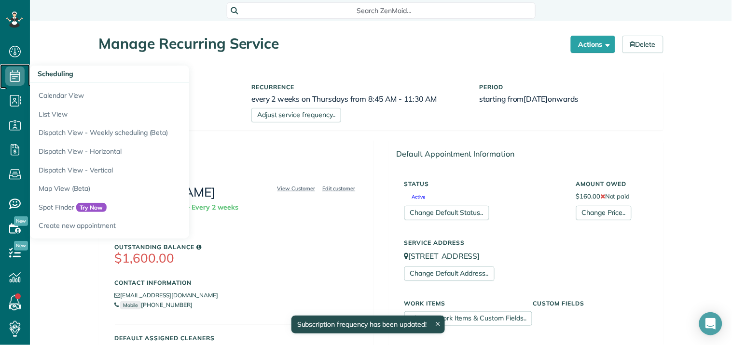
click at [14, 76] on icon at bounding box center [14, 76] width 19 height 19
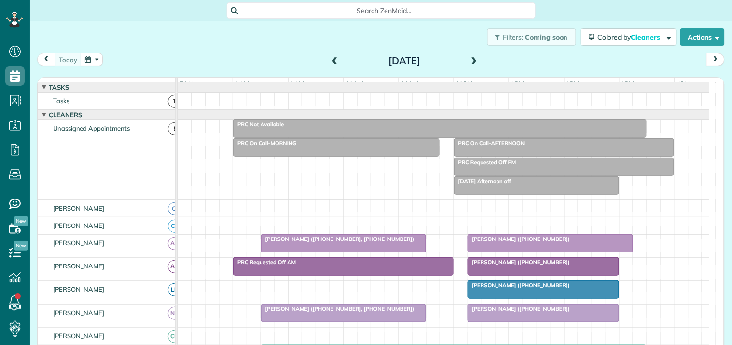
scroll to position [4, 4]
click at [92, 59] on button "button" at bounding box center [92, 59] width 22 height 13
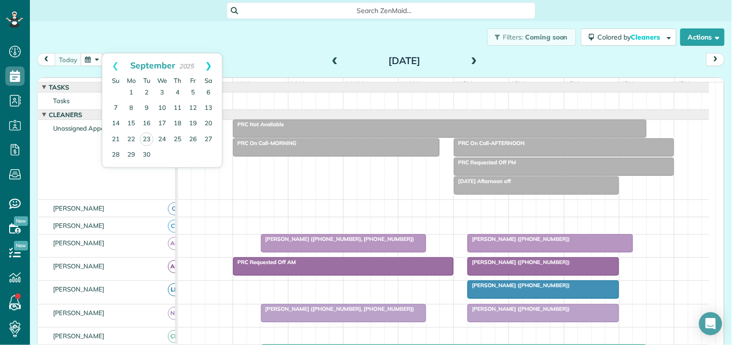
click at [211, 62] on link "Next" at bounding box center [208, 66] width 27 height 24
click at [177, 90] on link "2" at bounding box center [177, 92] width 15 height 15
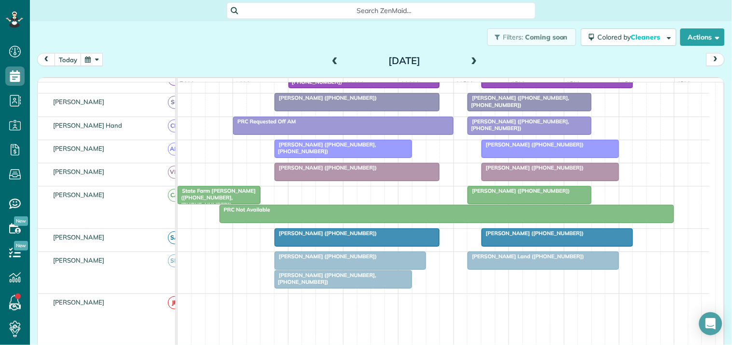
scroll to position [321, 0]
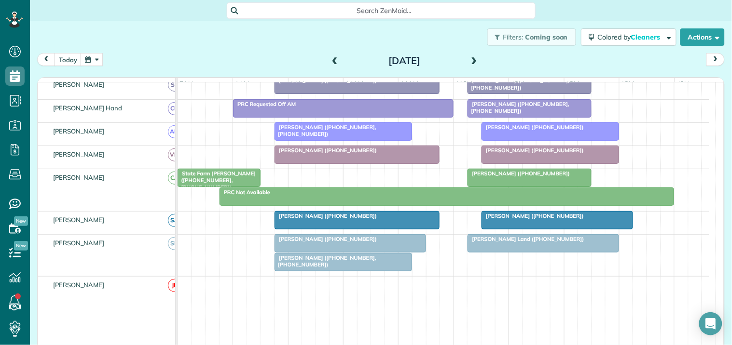
click at [359, 252] on div at bounding box center [350, 243] width 150 height 17
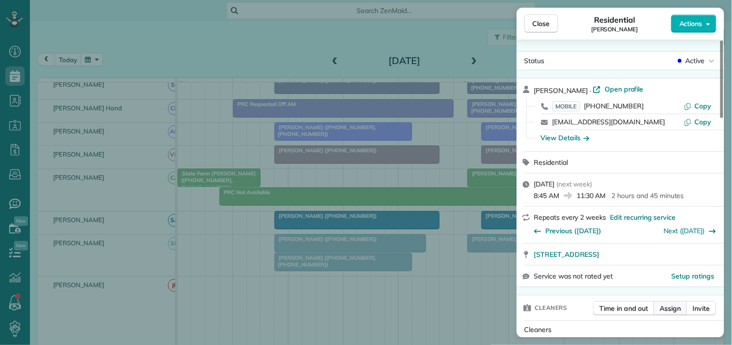
click at [673, 307] on span "Assign" at bounding box center [670, 309] width 21 height 10
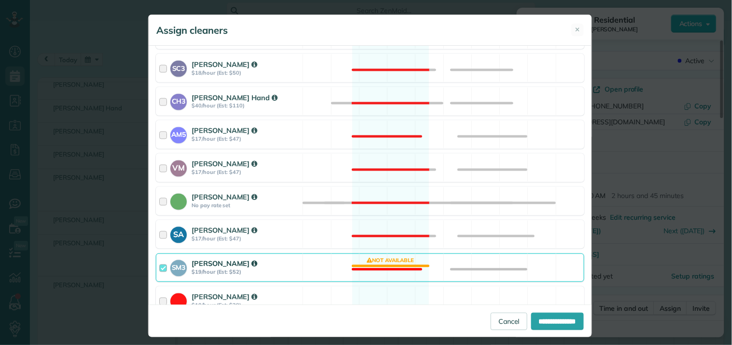
scroll to position [460, 0]
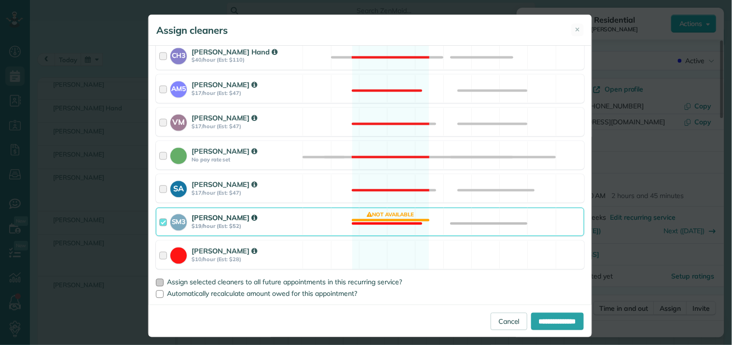
click at [156, 283] on div at bounding box center [160, 283] width 8 height 8
click at [547, 321] on input "**********" at bounding box center [557, 321] width 53 height 17
type input "**********"
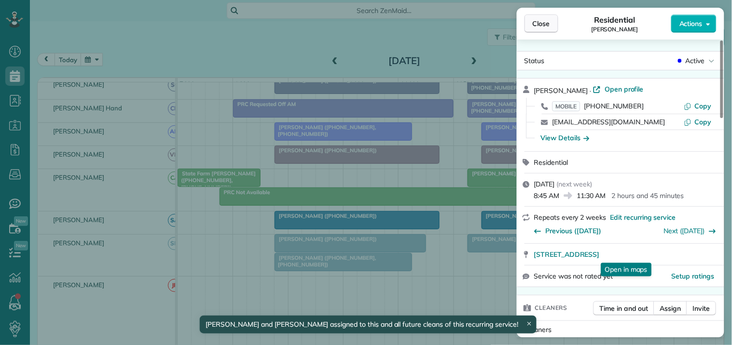
click at [543, 20] on span "Close" at bounding box center [540, 24] width 17 height 10
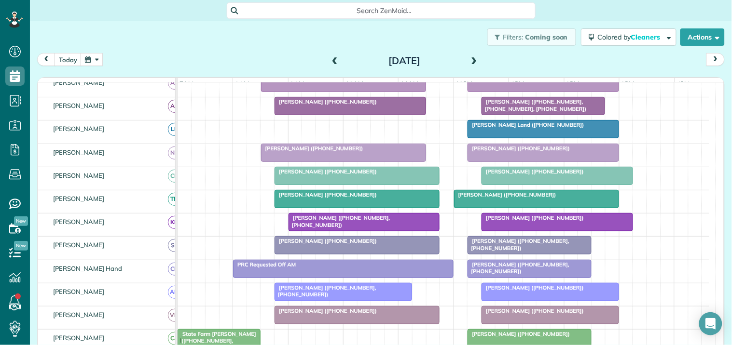
scroll to position [214, 0]
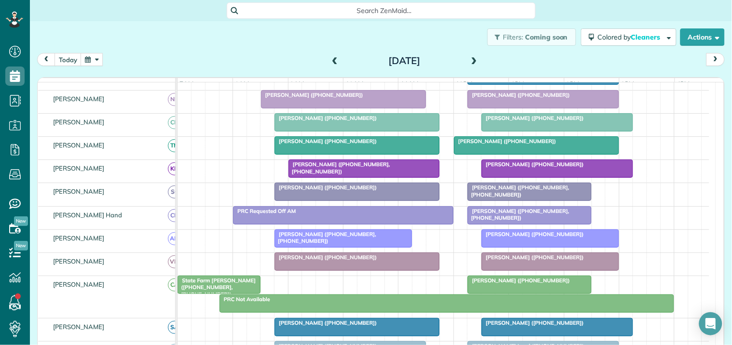
click at [341, 247] on div at bounding box center [343, 238] width 137 height 17
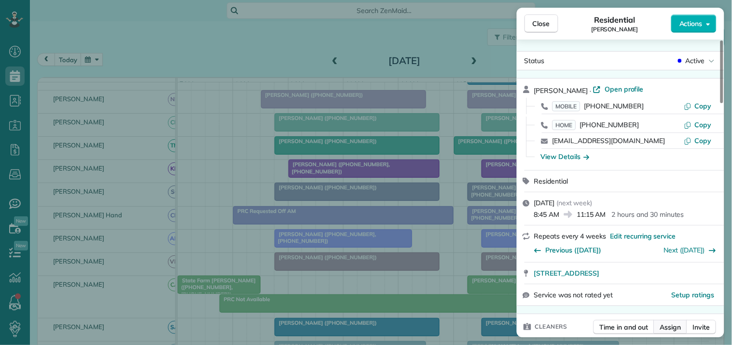
click at [674, 328] on span "Assign" at bounding box center [670, 328] width 21 height 10
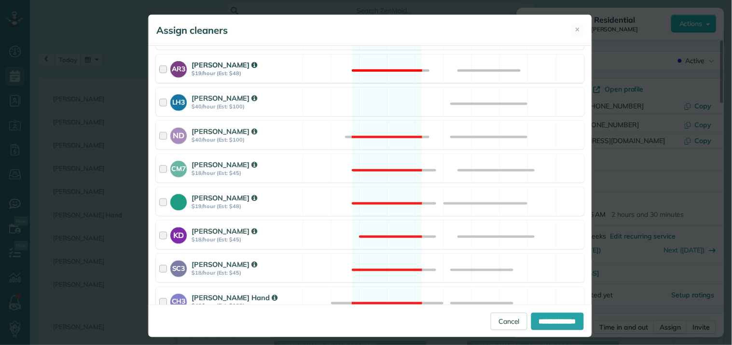
scroll to position [161, 0]
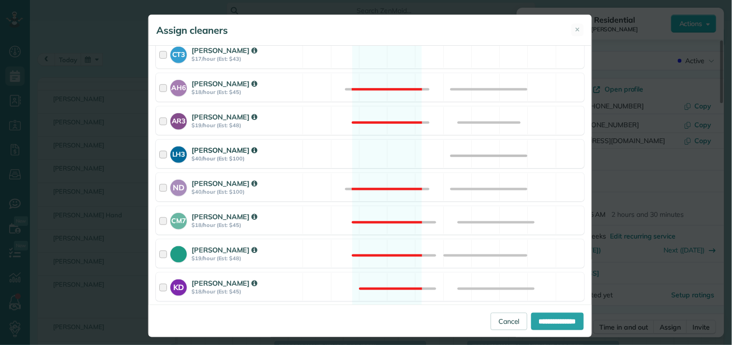
click at [374, 150] on div "LH3 Laurie Hoble $40/hour (Est: $100) Available" at bounding box center [370, 154] width 428 height 28
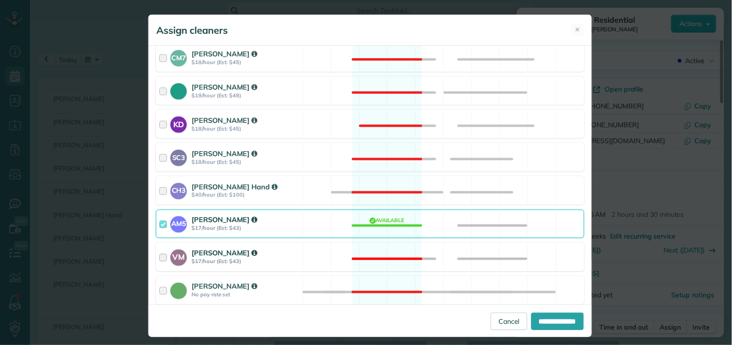
scroll to position [428, 0]
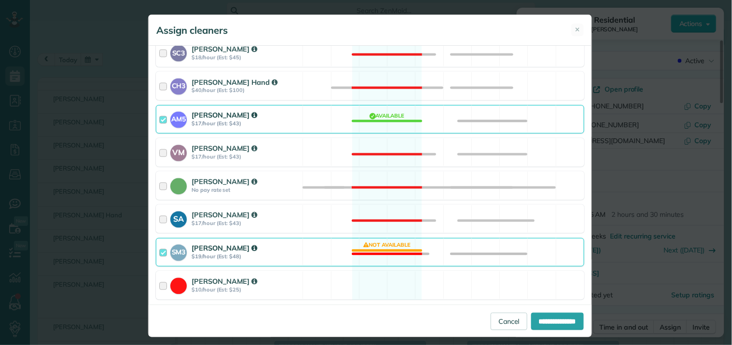
click at [386, 253] on div "SM3 Shae Morris $19/hour (Est: $48) Not available" at bounding box center [370, 252] width 428 height 28
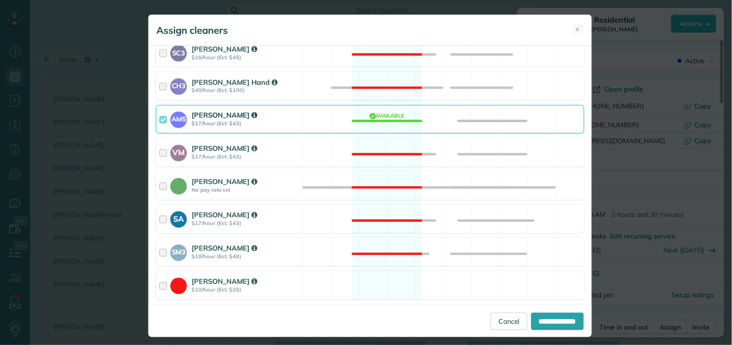
scroll to position [460, 0]
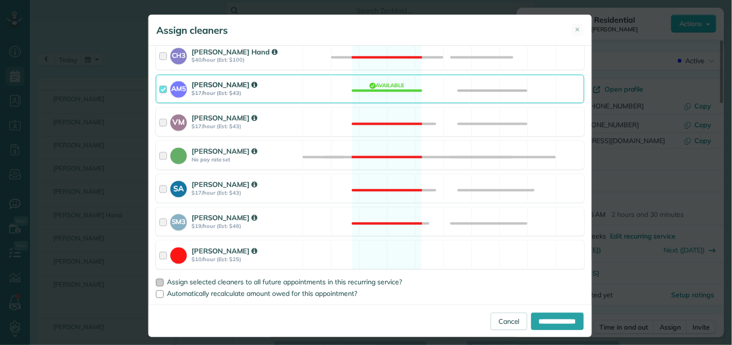
click at [157, 281] on div at bounding box center [160, 283] width 8 height 8
click at [550, 321] on input "**********" at bounding box center [557, 321] width 53 height 17
type input "**********"
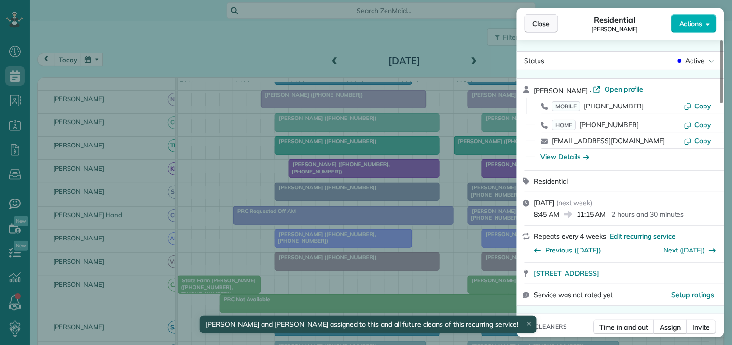
click at [537, 26] on span "Close" at bounding box center [540, 24] width 17 height 10
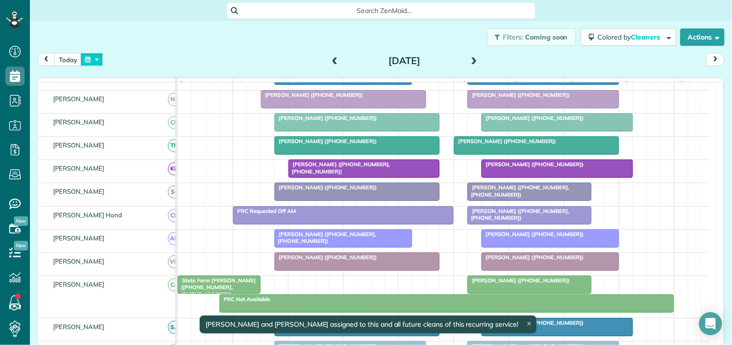
click at [94, 55] on button "button" at bounding box center [92, 59] width 22 height 13
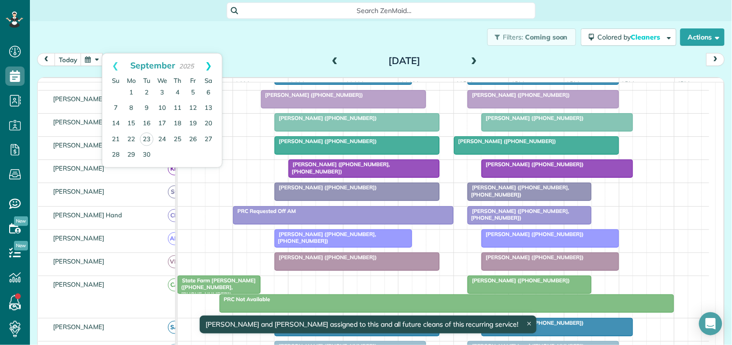
click at [209, 61] on link "Next" at bounding box center [208, 66] width 27 height 24
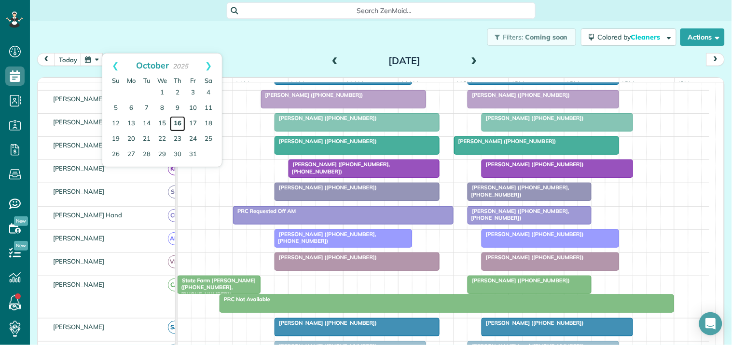
click at [175, 123] on link "16" at bounding box center [177, 123] width 15 height 15
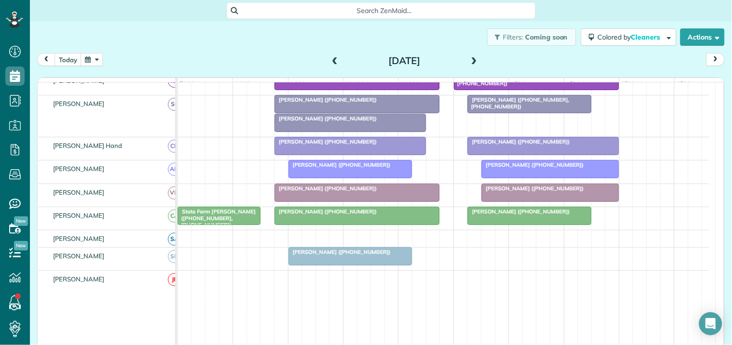
click at [340, 131] on div at bounding box center [350, 122] width 150 height 17
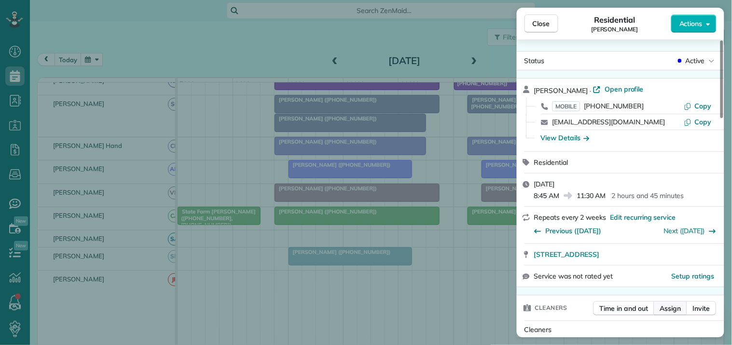
click at [673, 308] on span "Assign" at bounding box center [670, 309] width 21 height 10
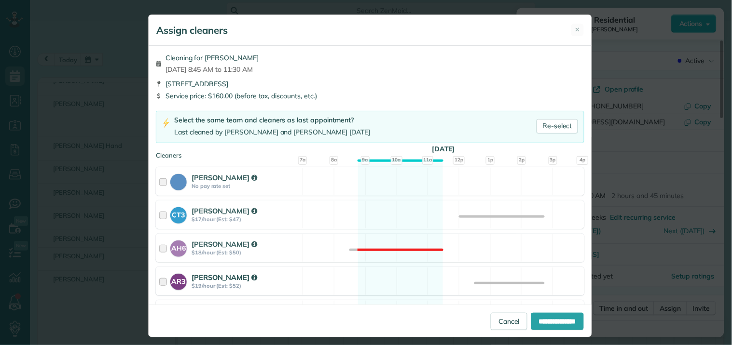
click at [382, 279] on div "AR3 Amy Reid $19/hour (Est: $52) Available" at bounding box center [370, 281] width 428 height 28
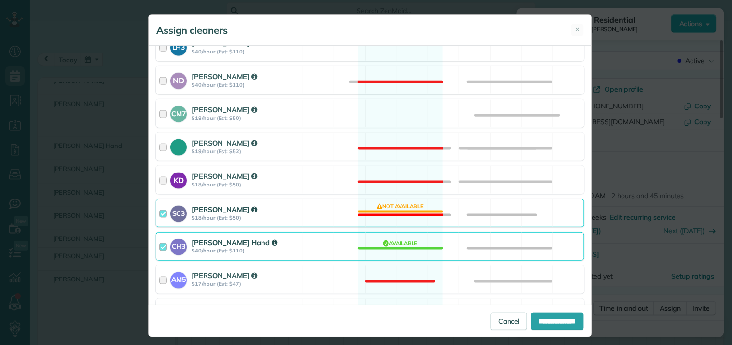
click at [391, 206] on div "SC3 Stephanie Cruz $18/hour (Est: $50) Not available" at bounding box center [370, 213] width 428 height 28
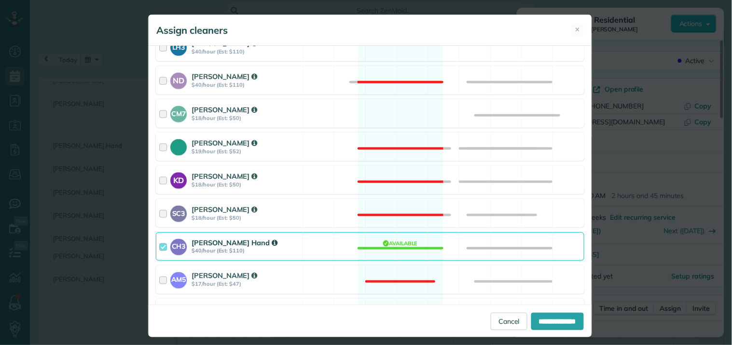
click at [387, 247] on div "CH3 Cortney Hand $40/hour (Est: $110) Available" at bounding box center [370, 246] width 428 height 28
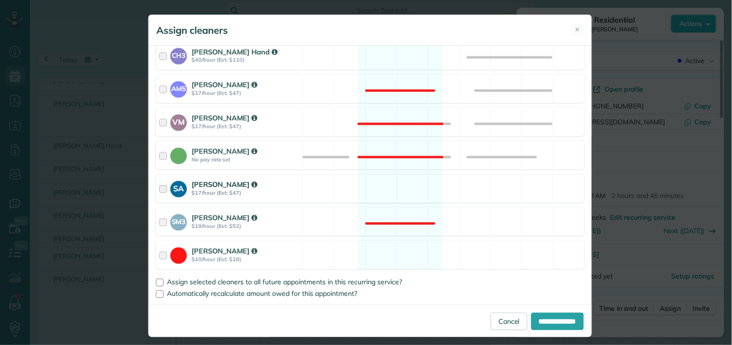
click at [396, 197] on div "SA Stephanie Allen $17/hour (Est: $47) Available" at bounding box center [370, 189] width 428 height 28
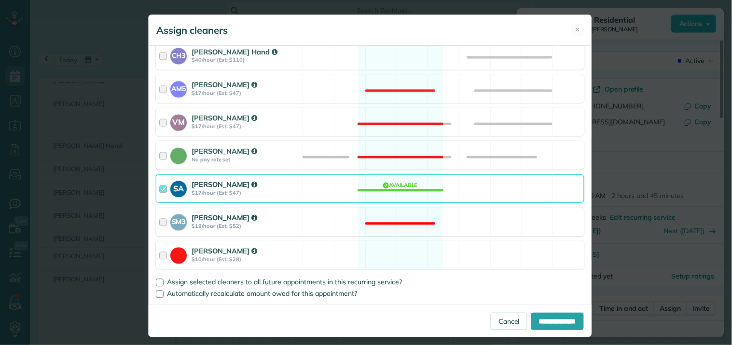
drag, startPoint x: 397, startPoint y: 191, endPoint x: 395, endPoint y: 229, distance: 38.7
click at [397, 191] on div "SA Stephanie Allen $17/hour (Est: $47) Available" at bounding box center [370, 189] width 428 height 28
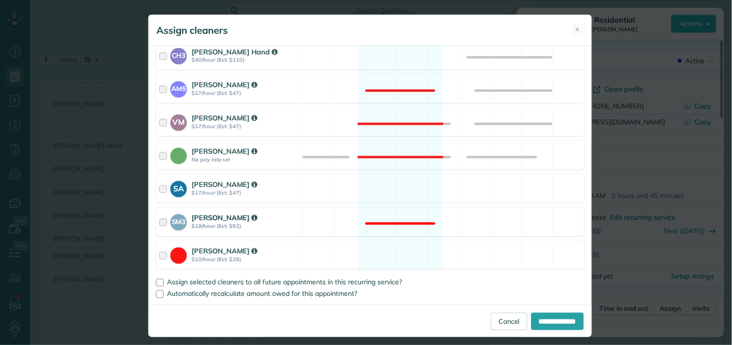
click at [395, 220] on div "SM3 Shae Morris $19/hour (Est: $52) Not available" at bounding box center [370, 222] width 428 height 28
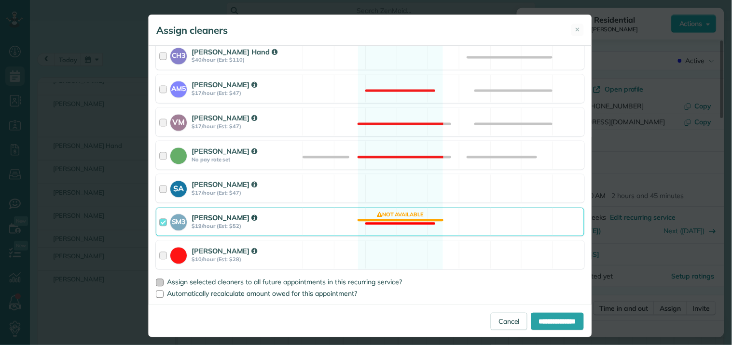
click at [158, 285] on div at bounding box center [160, 283] width 8 height 8
click at [557, 322] on input "**********" at bounding box center [557, 321] width 53 height 17
type input "**********"
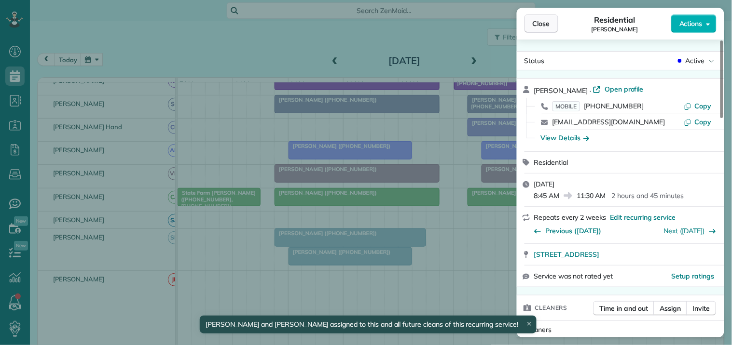
click at [539, 24] on span "Close" at bounding box center [540, 24] width 17 height 10
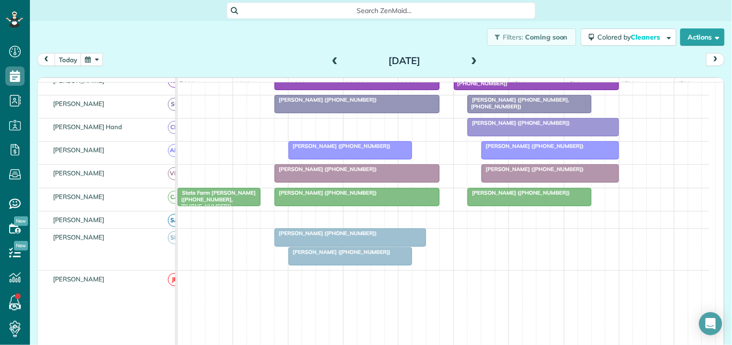
click at [355, 265] on div at bounding box center [350, 256] width 123 height 17
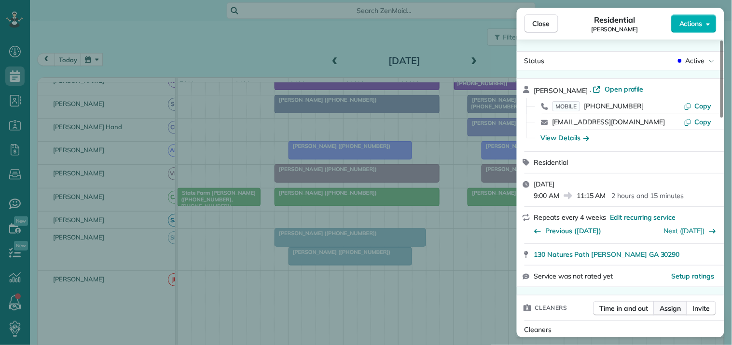
click at [678, 312] on span "Assign" at bounding box center [670, 309] width 21 height 10
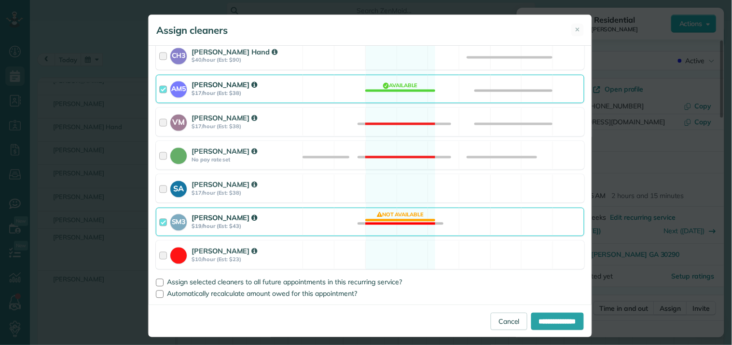
click at [387, 218] on div "SM3 Shae Morris $19/hour (Est: $43) Not available" at bounding box center [370, 222] width 428 height 28
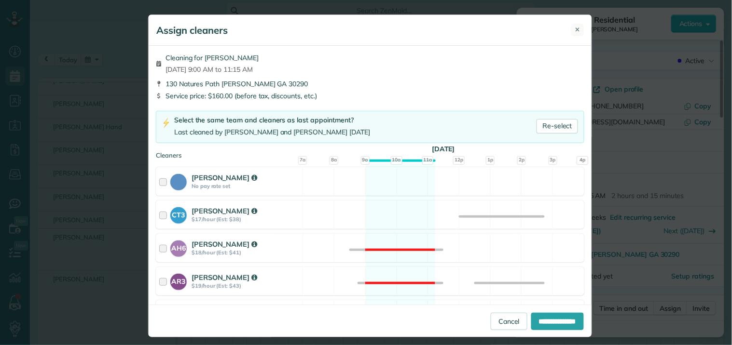
click at [571, 31] on button "✕" at bounding box center [577, 30] width 13 height 13
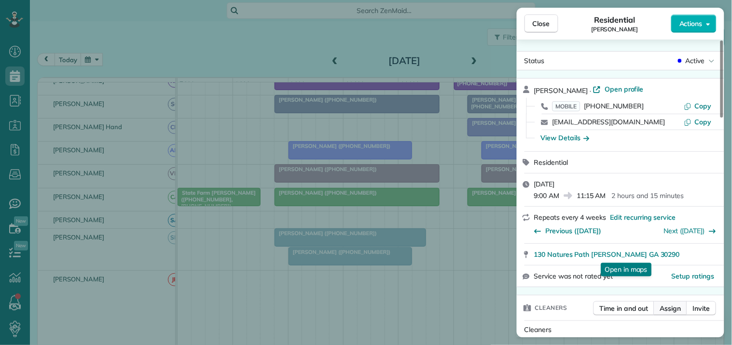
click at [668, 307] on span "Assign" at bounding box center [670, 309] width 21 height 10
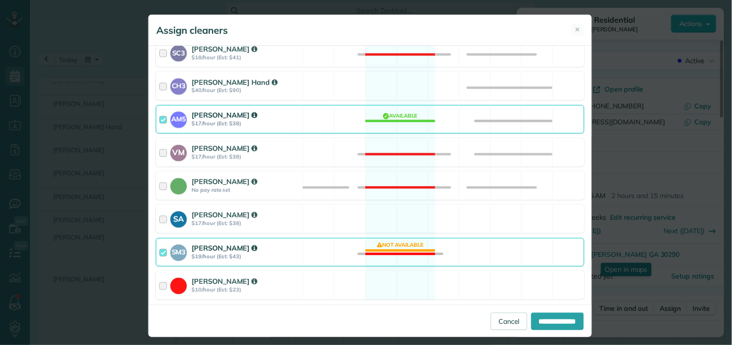
click at [392, 248] on div "SM3 Shae Morris $19/hour (Est: $43) Not available" at bounding box center [370, 252] width 428 height 28
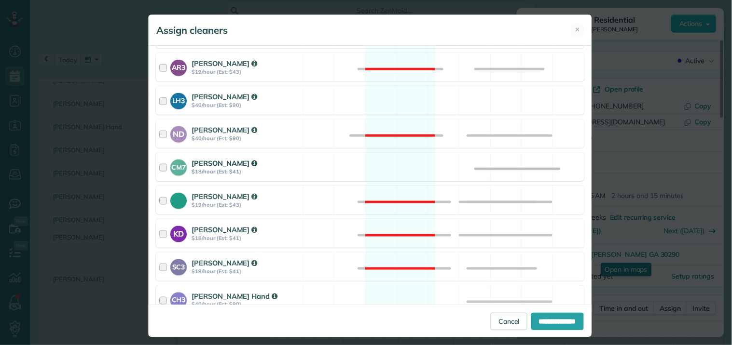
click at [395, 165] on div "CM7 Caitlin Miller $18/hour (Est: $41) Available" at bounding box center [370, 167] width 428 height 28
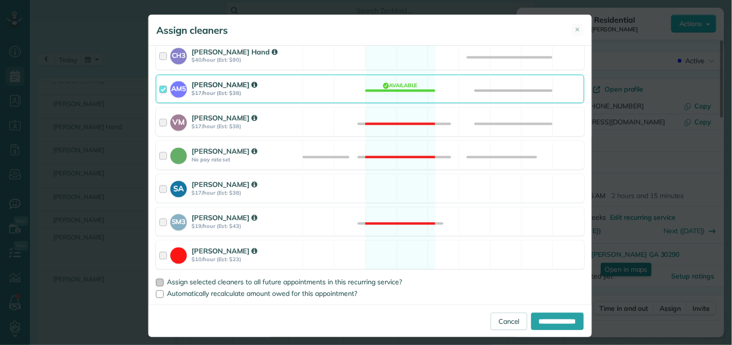
click at [157, 281] on div at bounding box center [160, 283] width 8 height 8
click at [544, 322] on input "**********" at bounding box center [557, 321] width 53 height 17
type input "**********"
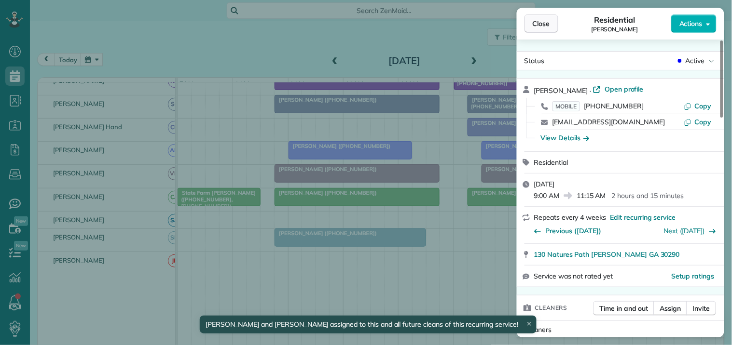
click at [539, 26] on span "Close" at bounding box center [540, 24] width 17 height 10
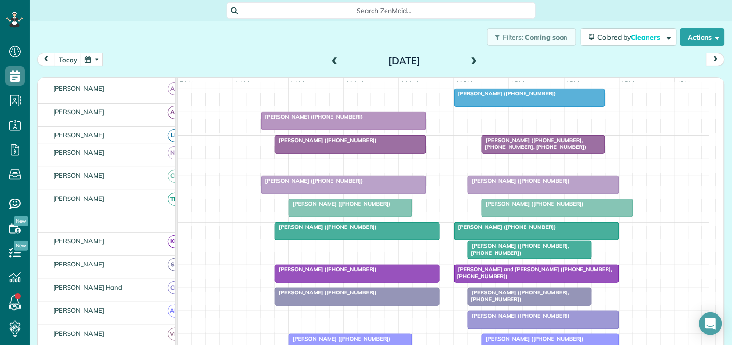
scroll to position [147, 0]
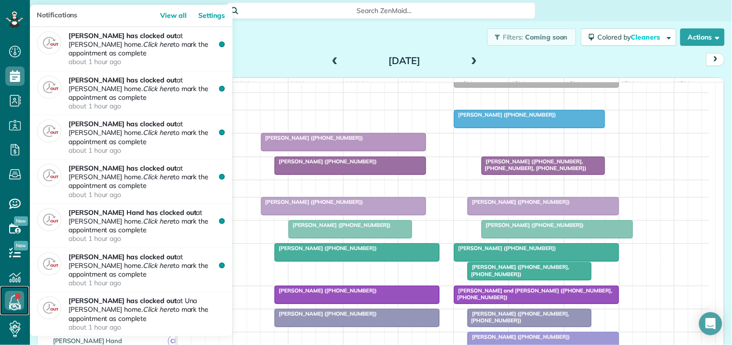
click at [17, 296] on link at bounding box center [14, 301] width 29 height 29
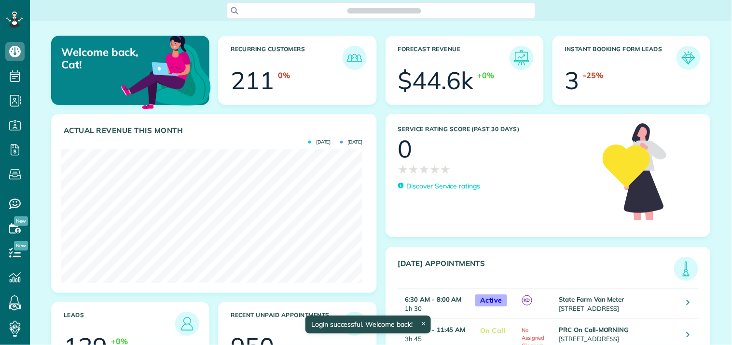
scroll to position [134, 301]
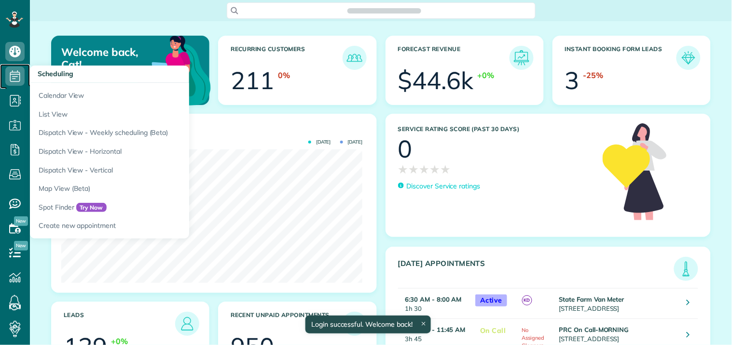
click at [15, 73] on icon at bounding box center [14, 76] width 19 height 19
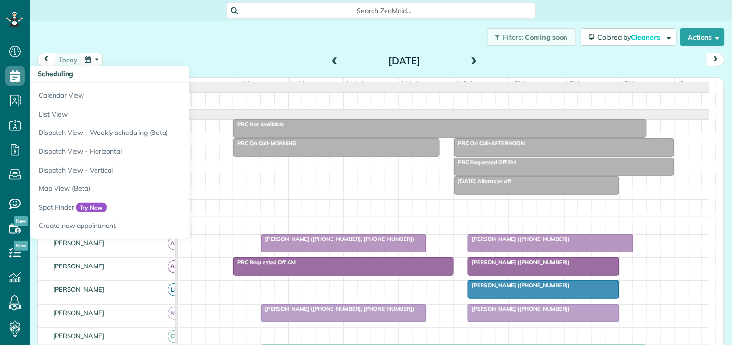
scroll to position [4, 4]
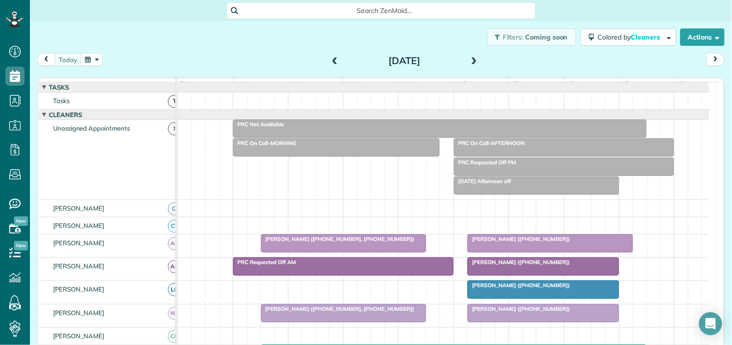
click at [332, 57] on span at bounding box center [334, 61] width 11 height 9
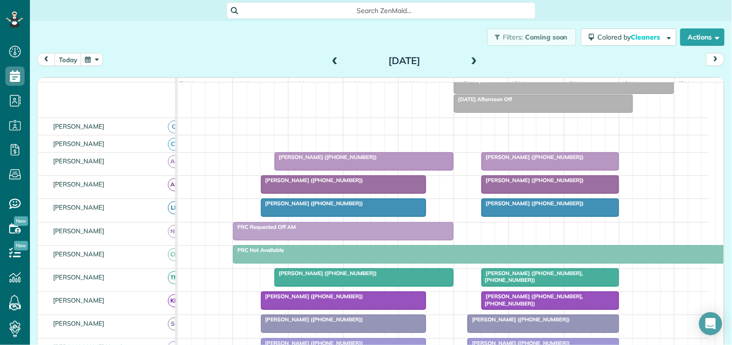
scroll to position [214, 0]
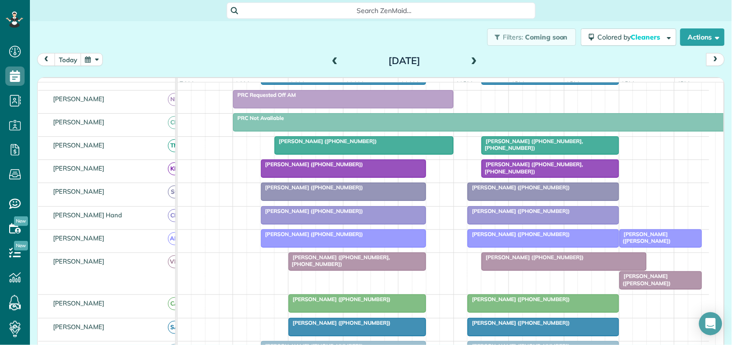
click at [469, 59] on span at bounding box center [474, 61] width 11 height 9
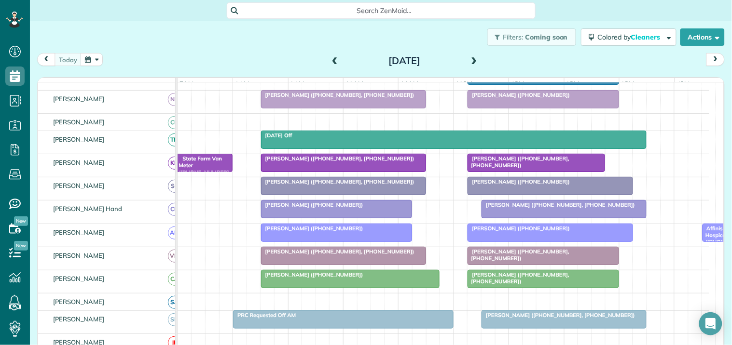
click at [92, 57] on button "button" at bounding box center [92, 59] width 22 height 13
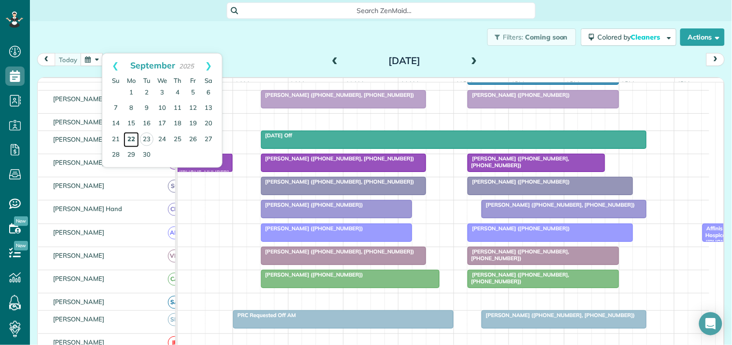
click at [133, 137] on link "22" at bounding box center [130, 139] width 15 height 15
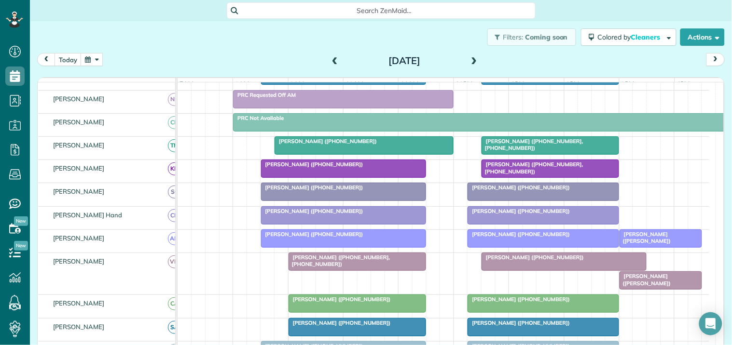
click at [555, 271] on div at bounding box center [564, 261] width 164 height 17
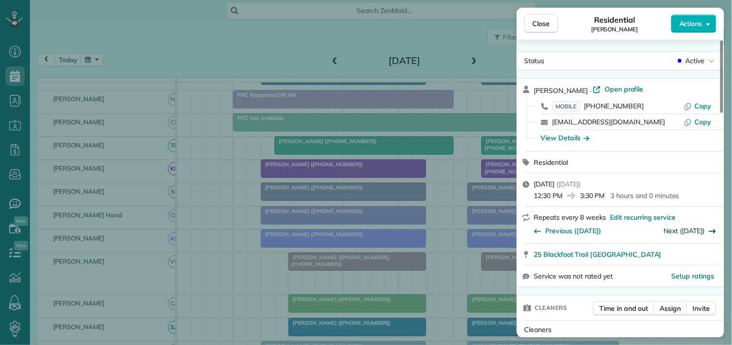
click at [684, 230] on link "Next ([DATE])" at bounding box center [684, 231] width 41 height 9
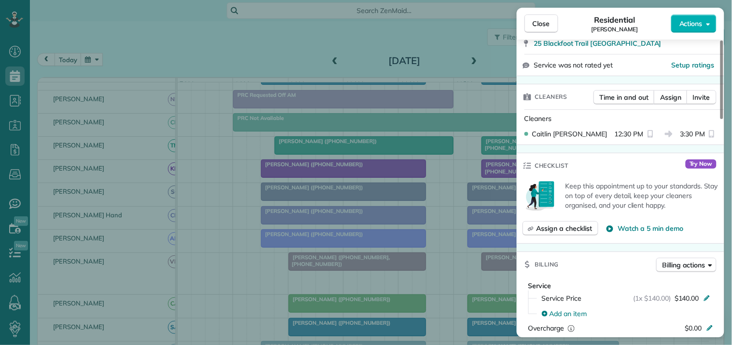
scroll to position [214, 0]
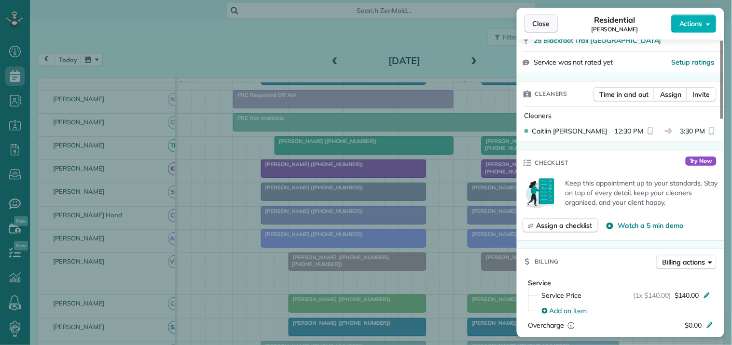
click at [546, 19] on span "Close" at bounding box center [540, 24] width 17 height 10
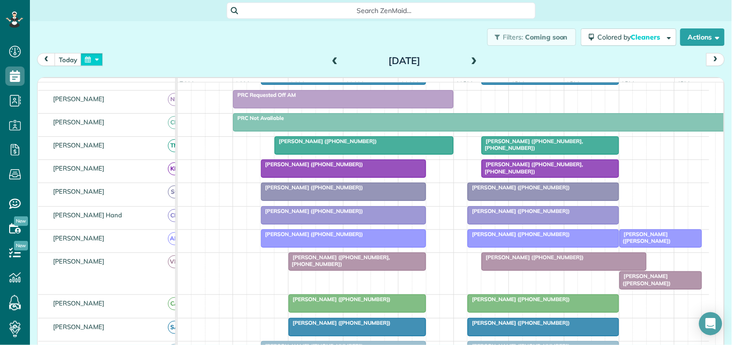
click at [99, 61] on button "button" at bounding box center [92, 59] width 22 height 13
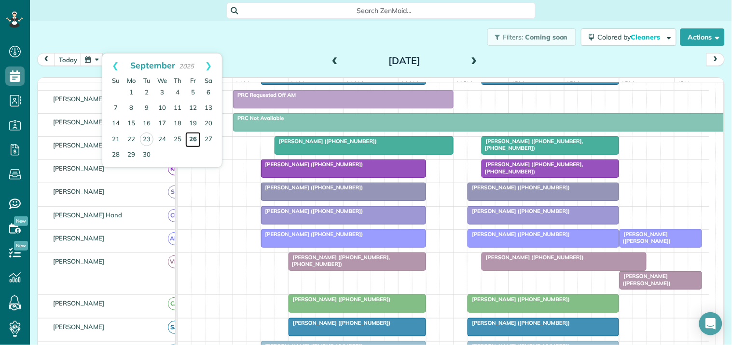
click at [193, 138] on link "26" at bounding box center [192, 139] width 15 height 15
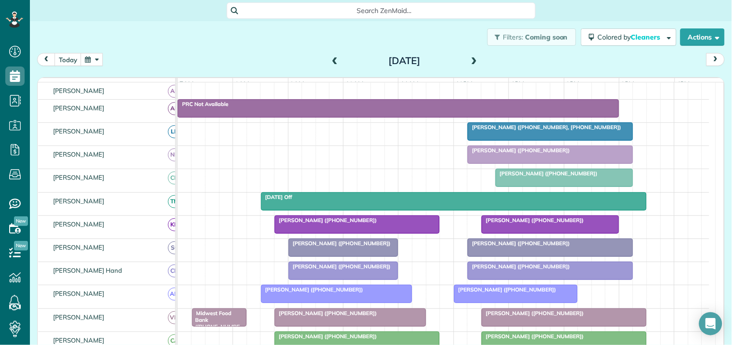
scroll to position [189, 0]
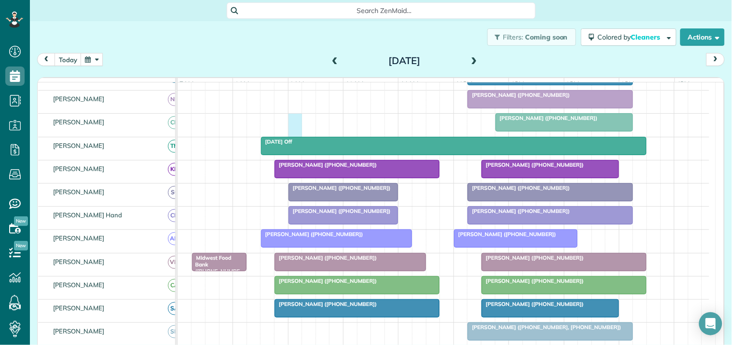
click at [292, 126] on div "[PERSON_NAME] ([PHONE_NUMBER])" at bounding box center [443, 125] width 532 height 23
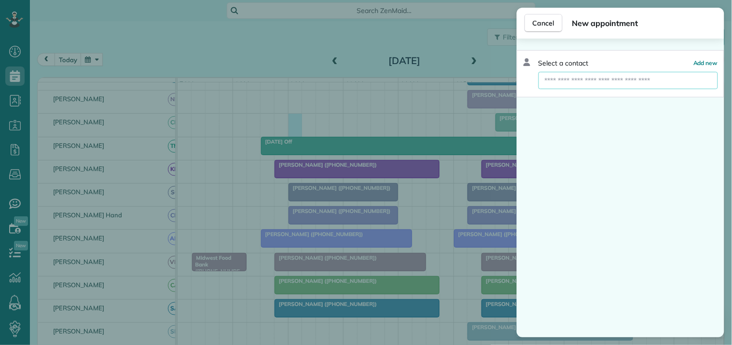
click at [580, 81] on input "text" at bounding box center [627, 80] width 179 height 17
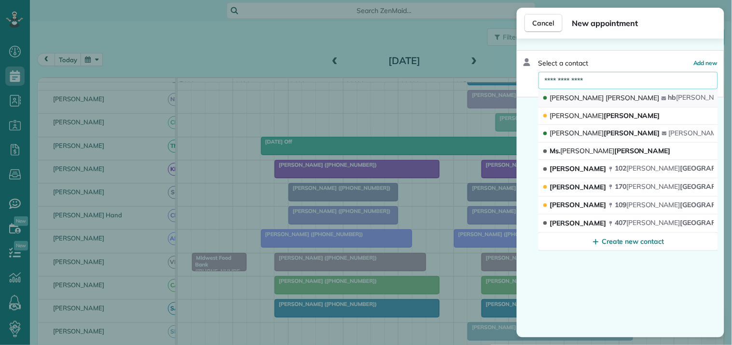
type input "**********"
click at [605, 97] on span "[PERSON_NAME]" at bounding box center [632, 98] width 54 height 9
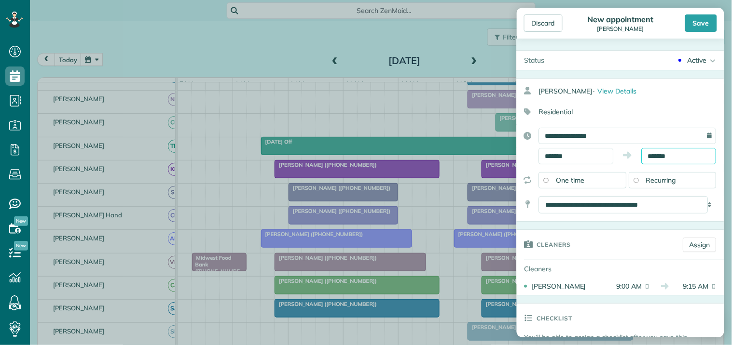
click at [673, 154] on input "*******" at bounding box center [679, 156] width 75 height 16
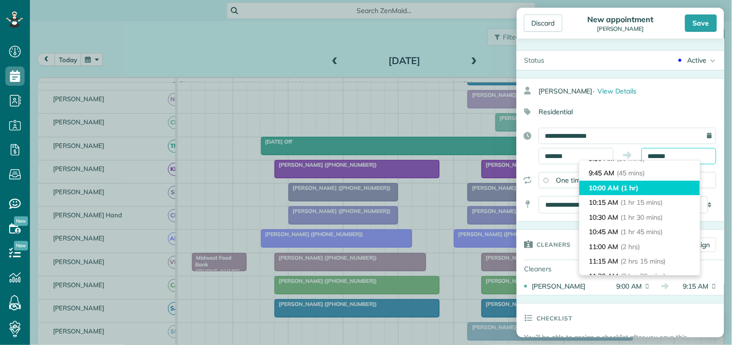
scroll to position [54, 0]
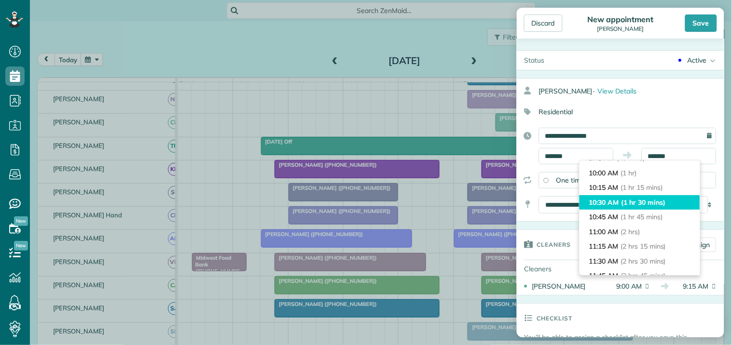
type input "********"
click at [628, 201] on span "(1 hr 30 mins)" at bounding box center [643, 202] width 44 height 9
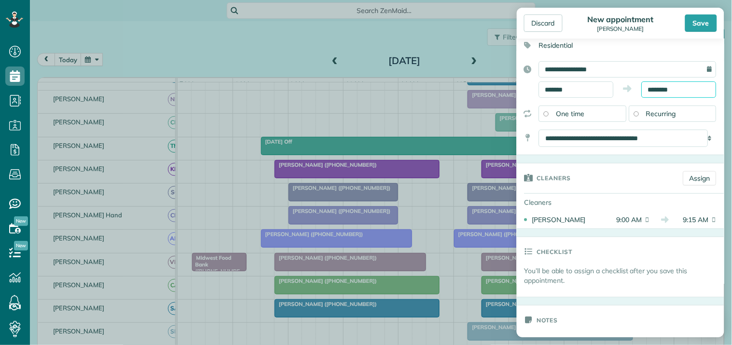
scroll to position [214, 0]
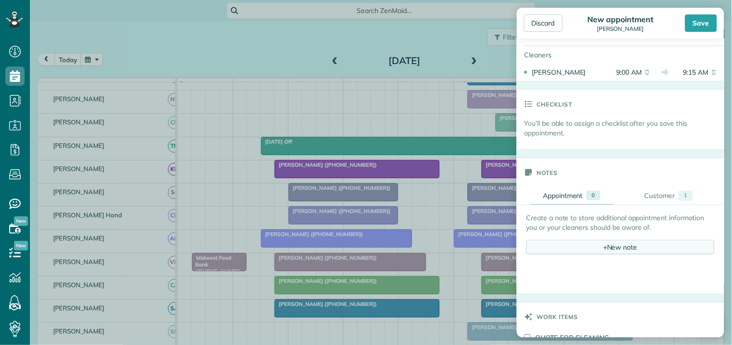
click at [624, 250] on div "+ New note" at bounding box center [620, 247] width 188 height 14
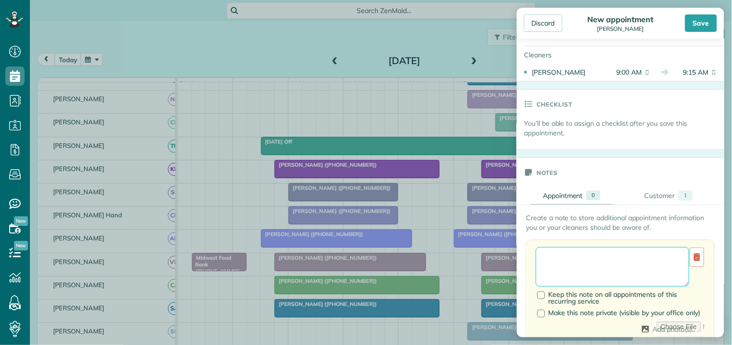
click at [580, 253] on textarea at bounding box center [612, 267] width 153 height 40
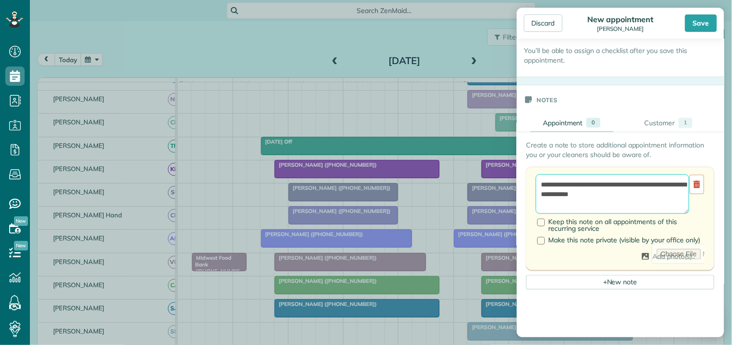
scroll to position [321, 0]
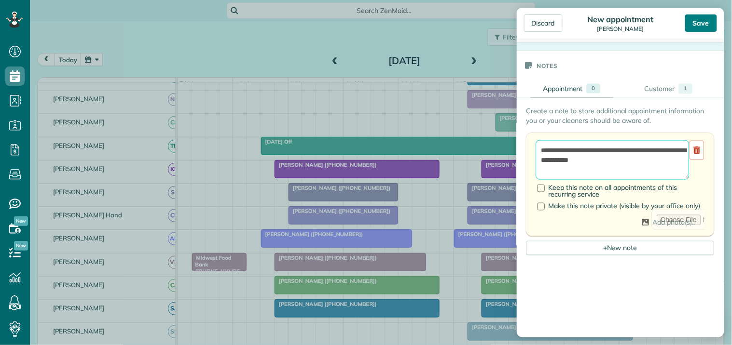
type textarea "**********"
click at [705, 21] on div "Save" at bounding box center [701, 22] width 32 height 17
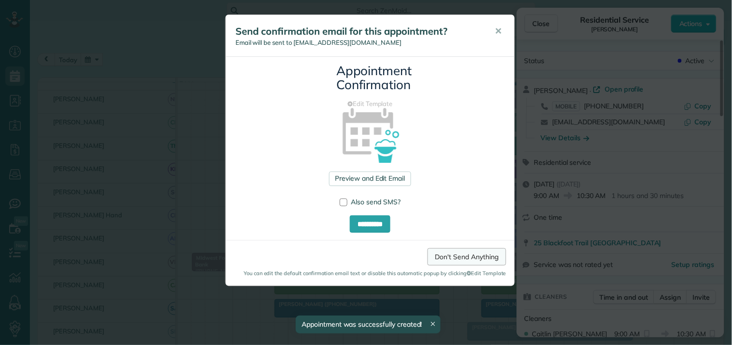
click at [471, 256] on link "Don't Send Anything" at bounding box center [466, 256] width 79 height 17
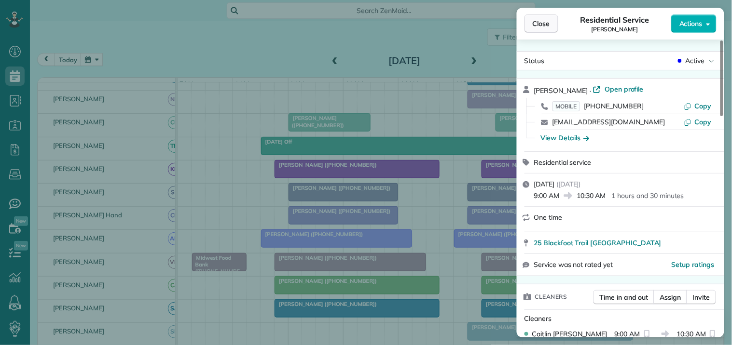
click at [548, 24] on span "Close" at bounding box center [540, 24] width 17 height 10
